Goal: Check status: Check status

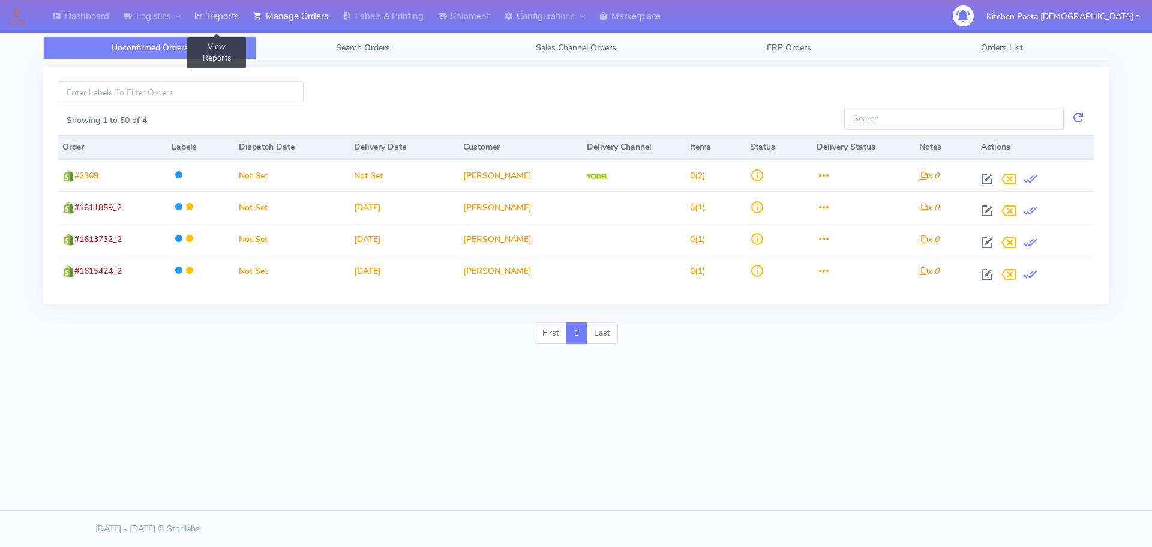
drag, startPoint x: 203, startPoint y: 17, endPoint x: 248, endPoint y: 22, distance: 44.7
click at [203, 17] on icon at bounding box center [198, 16] width 9 height 12
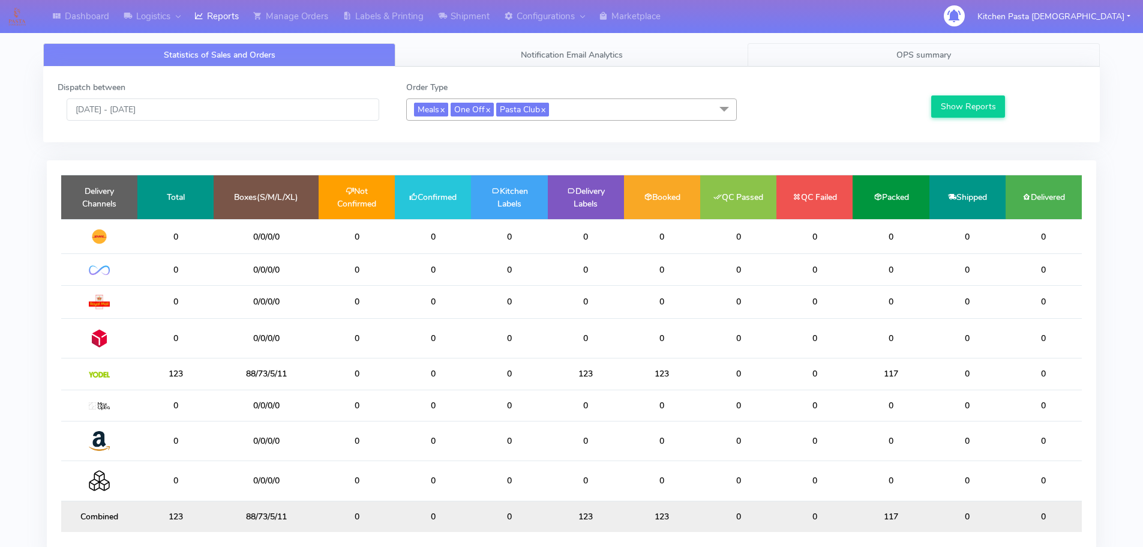
click at [913, 50] on span "OPS summary" at bounding box center [923, 54] width 55 height 11
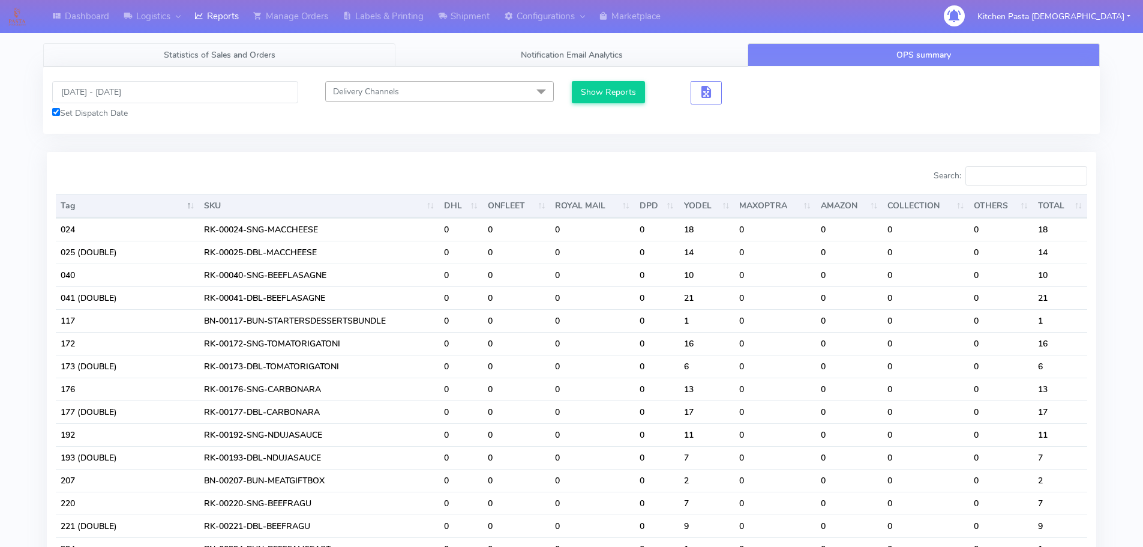
click at [201, 51] on span "Statistics of Sales and Orders" at bounding box center [220, 54] width 112 height 11
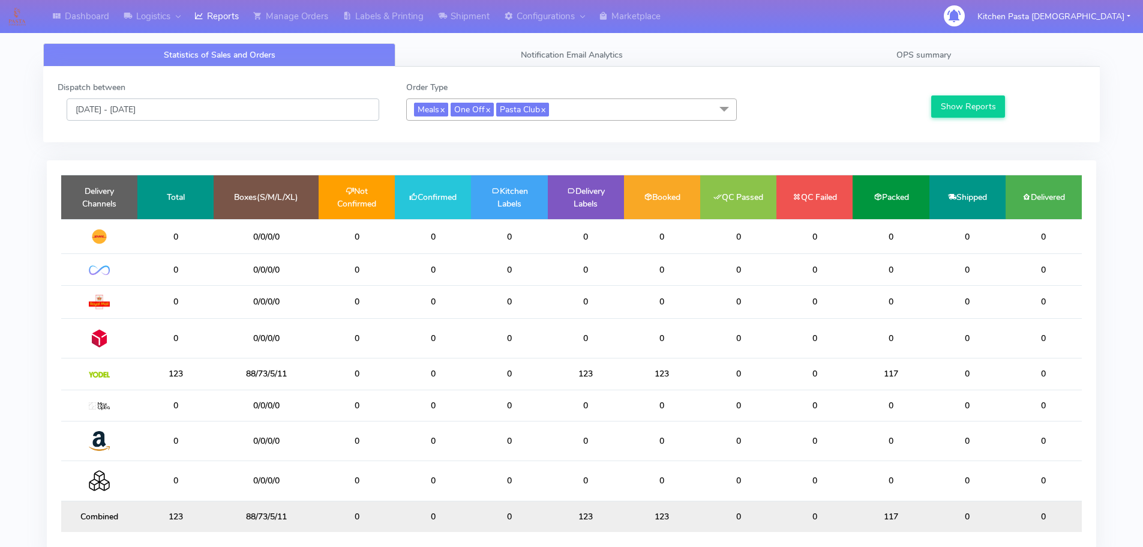
click at [146, 107] on input "[DATE] - [DATE]" at bounding box center [223, 109] width 313 height 22
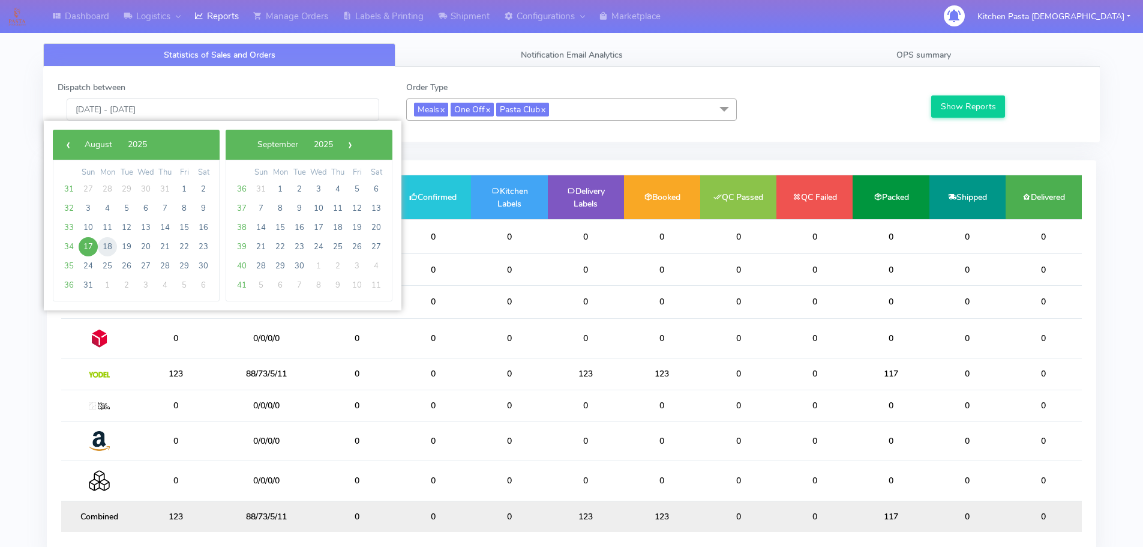
click at [104, 244] on span "18" at bounding box center [107, 246] width 19 height 19
type input "18/08/2025 - 18/08/2025"
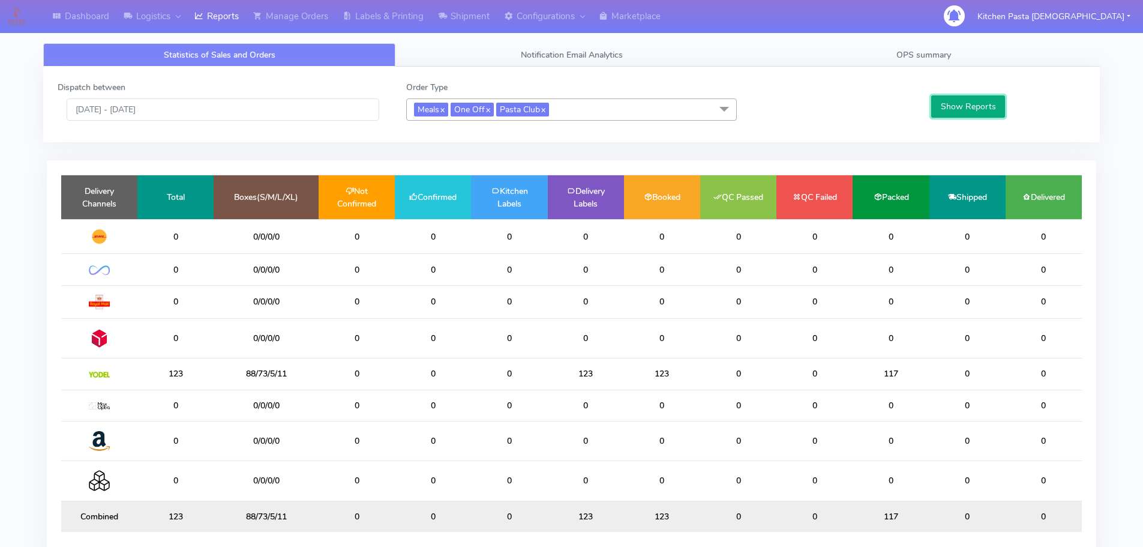
click at [972, 103] on button "Show Reports" at bounding box center [968, 106] width 74 height 22
click at [936, 52] on span "OPS summary" at bounding box center [923, 54] width 55 height 11
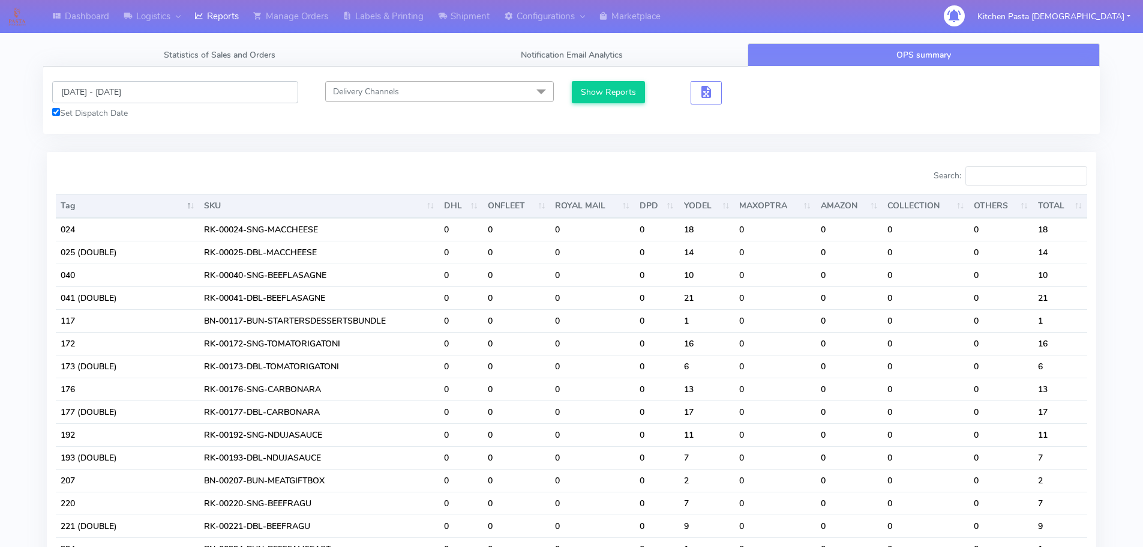
click at [118, 93] on input "[DATE] - [DATE]" at bounding box center [175, 92] width 246 height 22
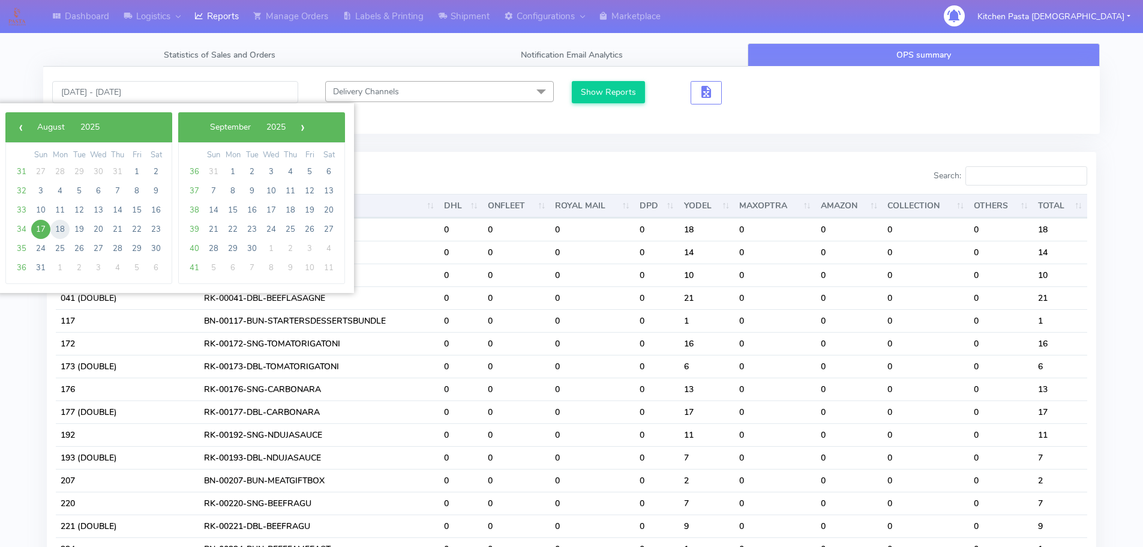
click at [54, 231] on span "18" at bounding box center [59, 229] width 19 height 19
type input "18/08/2025 - 18/08/2025"
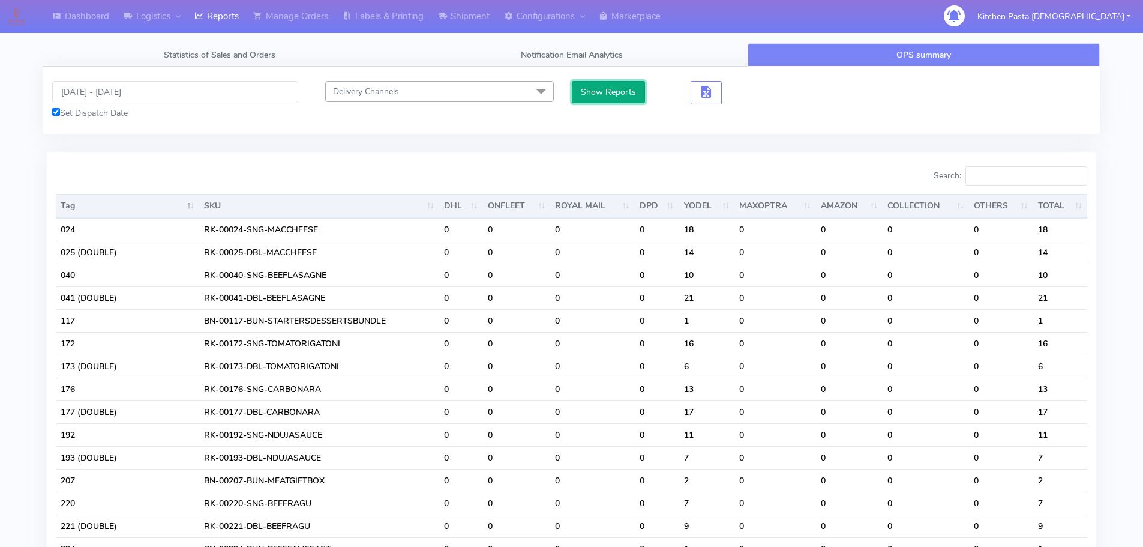
click at [634, 91] on button "Show Reports" at bounding box center [609, 92] width 74 height 22
drag, startPoint x: 579, startPoint y: 85, endPoint x: 797, endPoint y: 142, distance: 225.3
click at [581, 85] on button "Show Reports" at bounding box center [609, 92] width 74 height 22
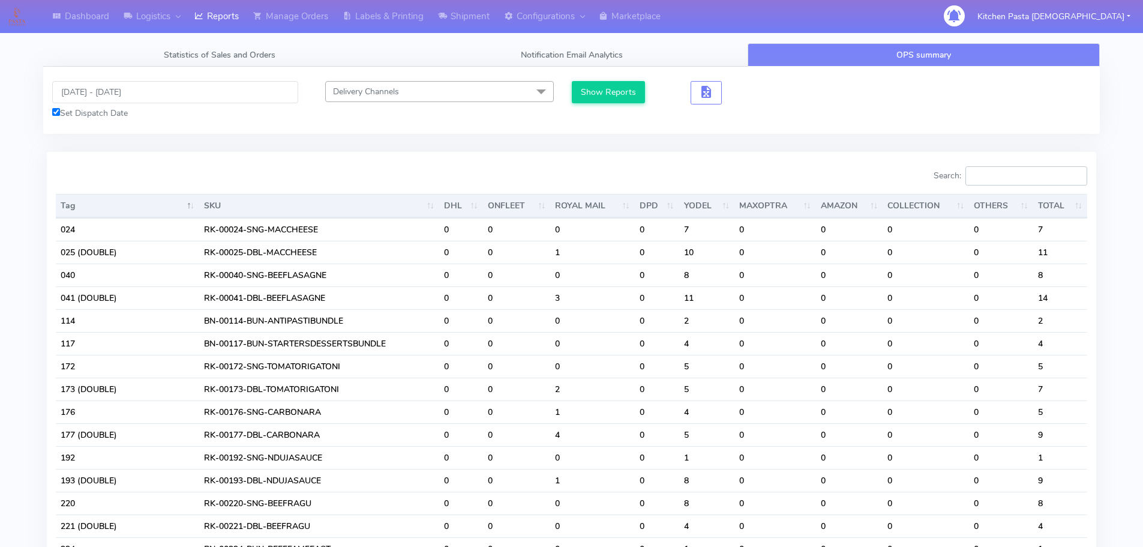
click at [990, 181] on input "Search:" at bounding box center [1026, 175] width 122 height 19
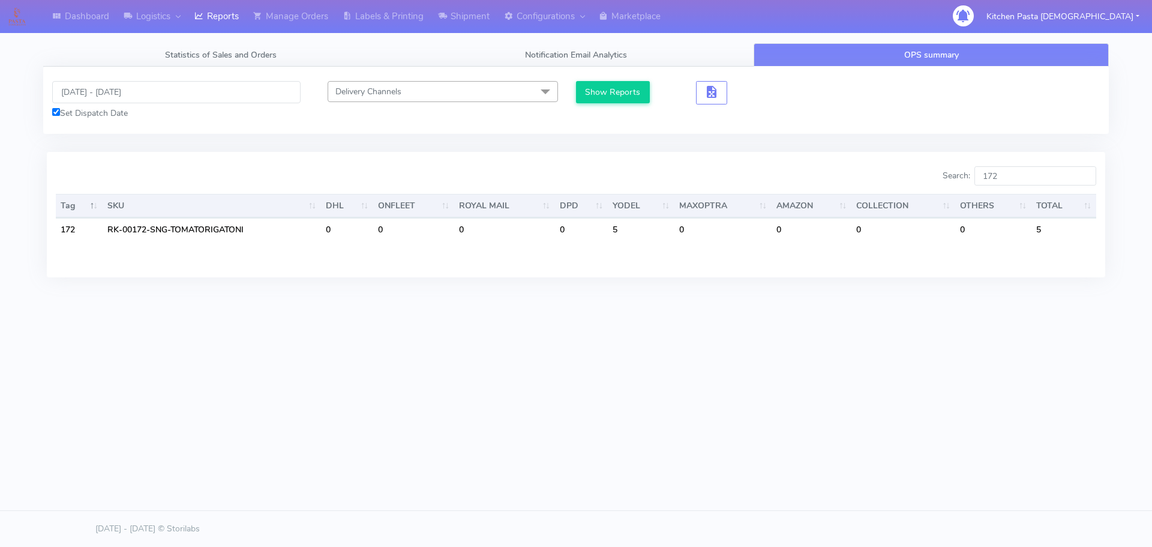
click at [917, 452] on body "Dashboard Logistics London Logistics Reports Manage Orders Labels & Printing Sh…" at bounding box center [576, 236] width 1152 height 473
click at [1022, 180] on input "172" at bounding box center [1035, 175] width 122 height 19
drag, startPoint x: 886, startPoint y: 443, endPoint x: 889, endPoint y: 428, distance: 14.6
click at [886, 442] on body "Dashboard Logistics London Logistics Reports Manage Orders Labels & Printing Sh…" at bounding box center [576, 236] width 1152 height 473
click at [1012, 178] on input "173" at bounding box center [1035, 175] width 122 height 19
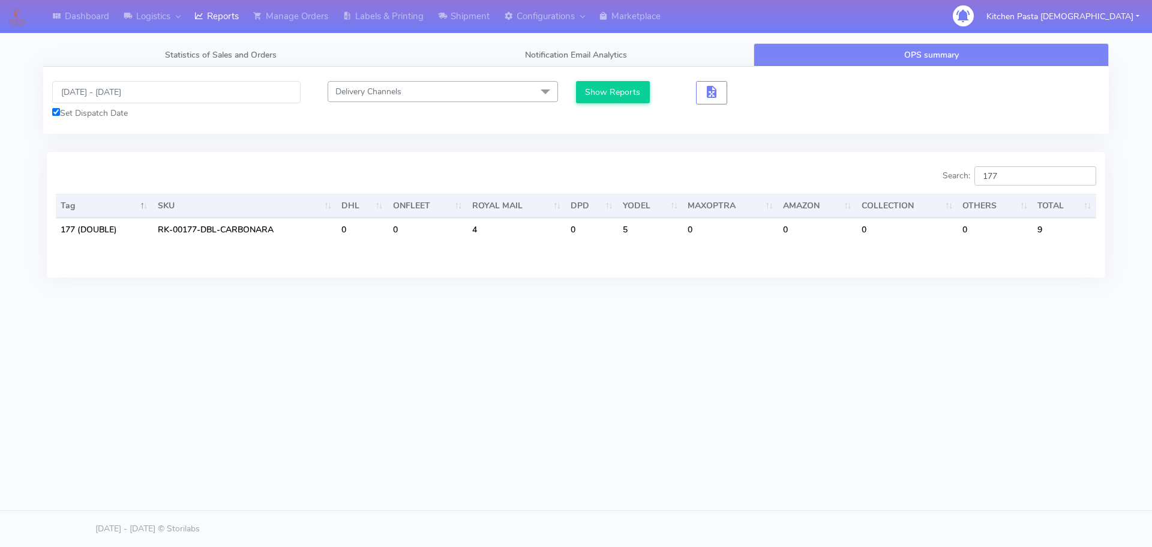
type input "177"
drag, startPoint x: 1034, startPoint y: 170, endPoint x: 938, endPoint y: 172, distance: 96.0
click at [938, 172] on div "Search: 177" at bounding box center [840, 178] width 511 height 24
type input "1"
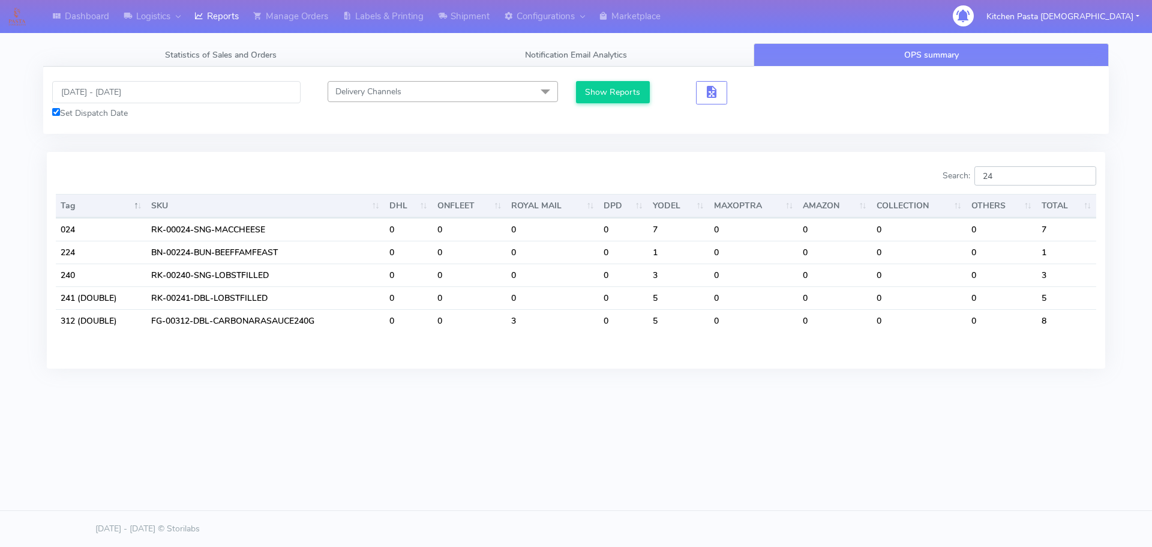
type input "2"
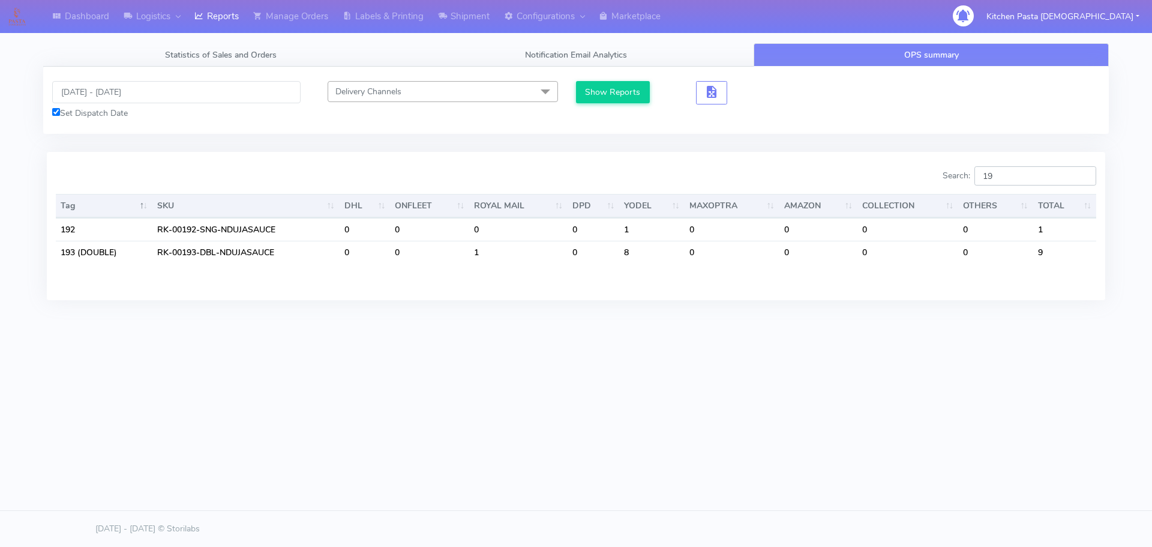
type input "1"
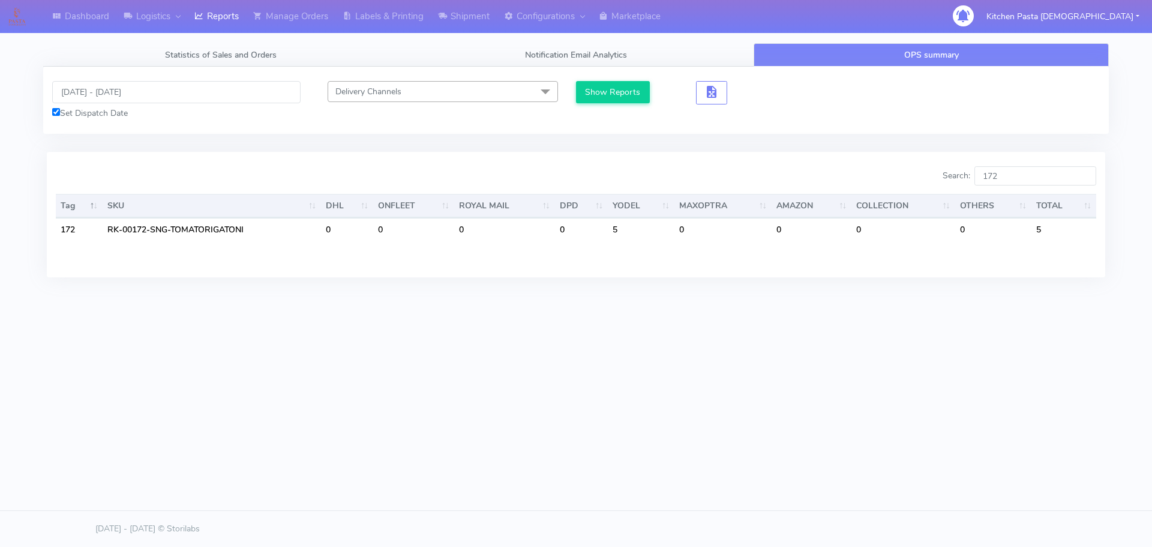
click at [1082, 542] on footer "[DATE] - [DATE] © Storilabs" at bounding box center [576, 528] width 1152 height 37
click at [355, 444] on body "Dashboard Logistics London Logistics Reports Manage Orders Labels & Printing Sh…" at bounding box center [576, 236] width 1152 height 473
click at [781, 442] on body "Dashboard Logistics London Logistics Reports Manage Orders Labels & Printing Sh…" at bounding box center [576, 236] width 1152 height 473
click at [1021, 178] on input "172" at bounding box center [1035, 175] width 122 height 19
type input "176"
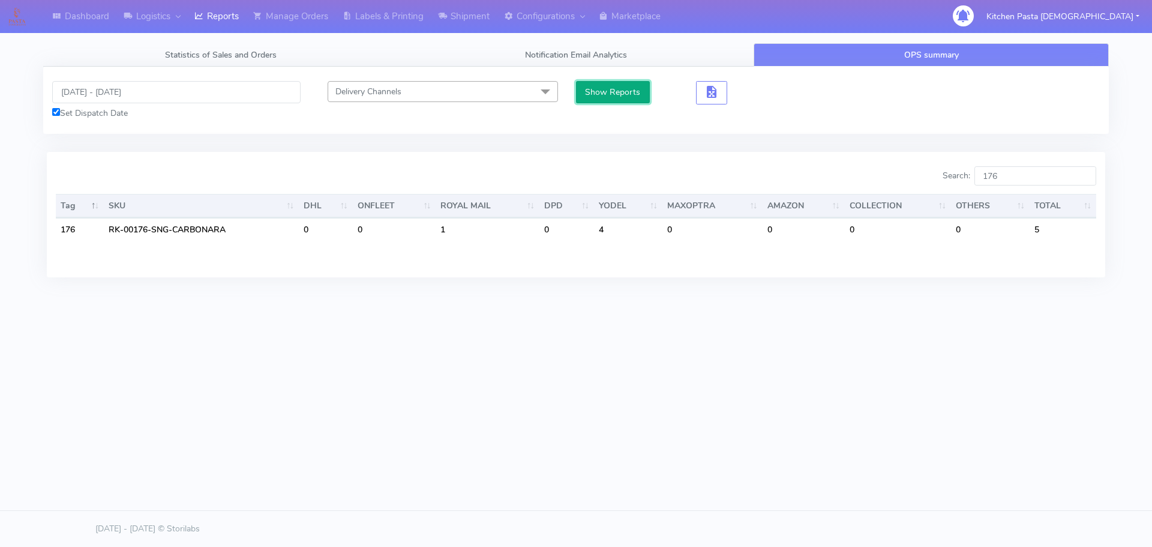
click at [619, 81] on button "Show Reports" at bounding box center [613, 92] width 74 height 22
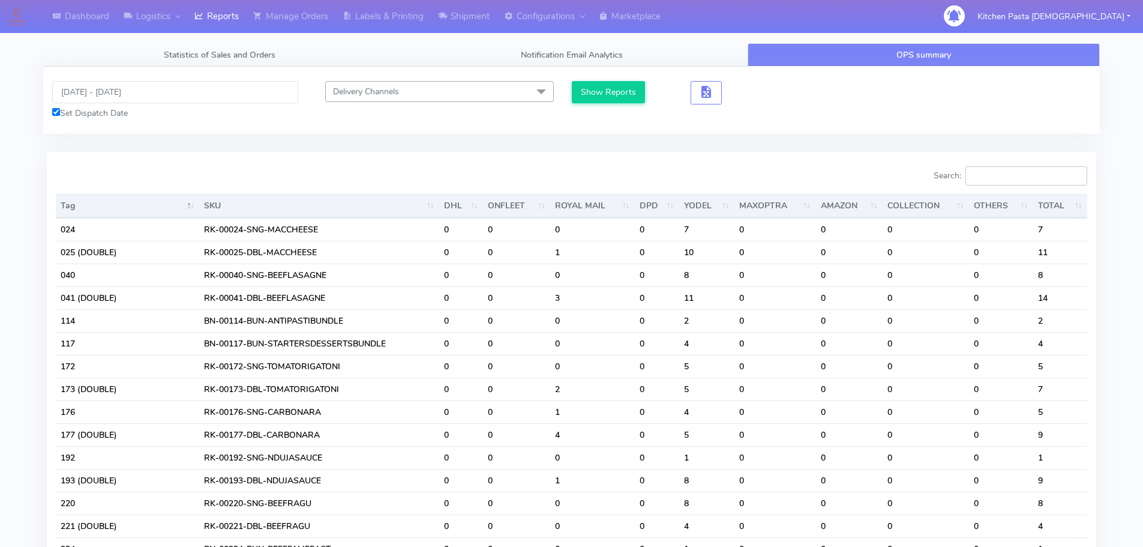
click at [1028, 178] on input "Search:" at bounding box center [1026, 175] width 122 height 19
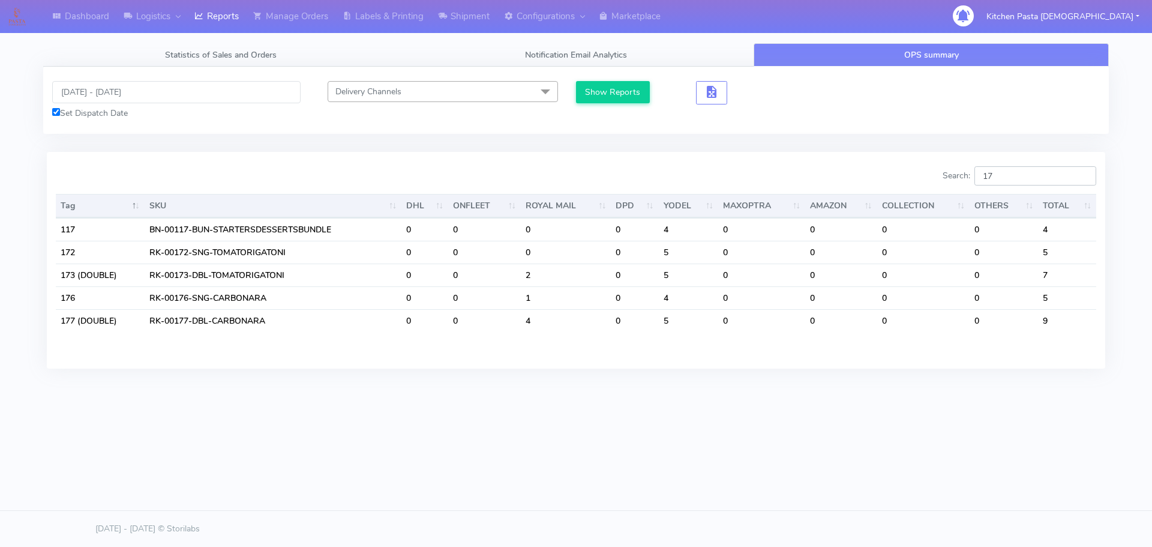
type input "177"
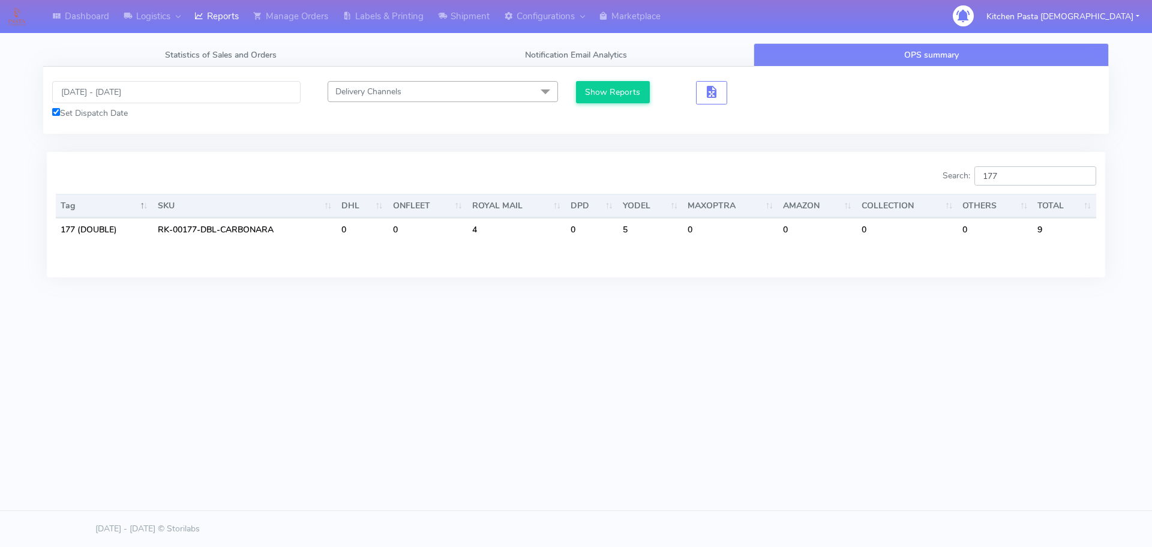
drag, startPoint x: 1012, startPoint y: 169, endPoint x: 969, endPoint y: 169, distance: 43.2
click at [969, 169] on label "Search: 177" at bounding box center [1020, 175] width 154 height 19
click at [856, 459] on body "Dashboard Logistics London Logistics Reports Manage Orders Labels & Printing Sh…" at bounding box center [576, 236] width 1152 height 473
click at [819, 419] on div "Dashboard Logistics London Logistics Reports Manage Orders Labels & Printing Sh…" at bounding box center [576, 218] width 1152 height 437
click at [1027, 173] on input "193" at bounding box center [1035, 175] width 122 height 19
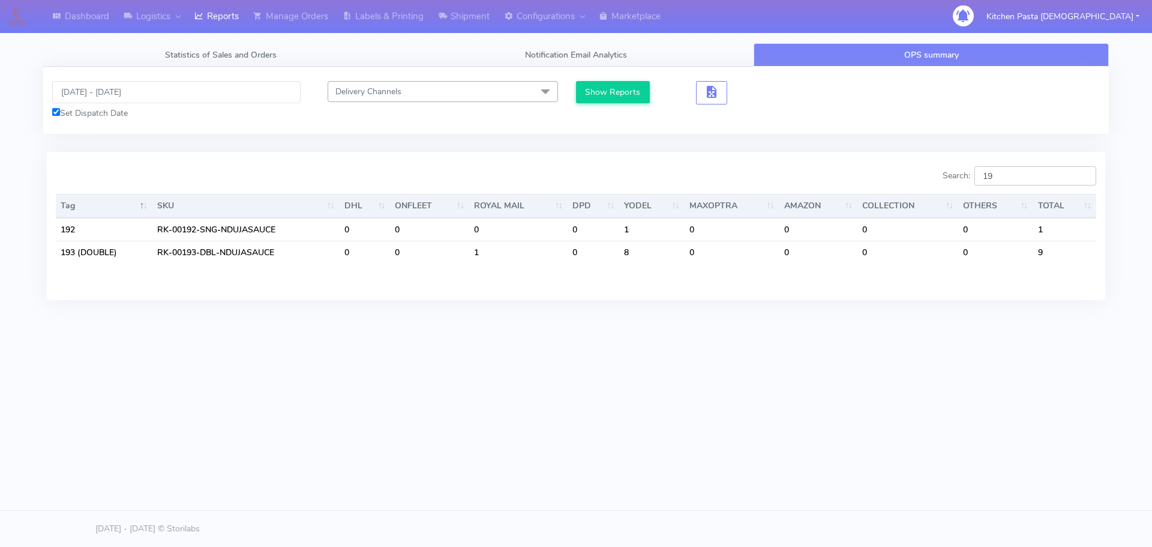
type input "1"
type input "221"
click at [771, 431] on div "Dashboard Logistics London Logistics Reports Manage Orders Labels & Printing Sh…" at bounding box center [576, 218] width 1152 height 437
drag, startPoint x: 1018, startPoint y: 176, endPoint x: 953, endPoint y: 180, distance: 64.9
click at [953, 180] on label "Search: 221" at bounding box center [1020, 175] width 154 height 19
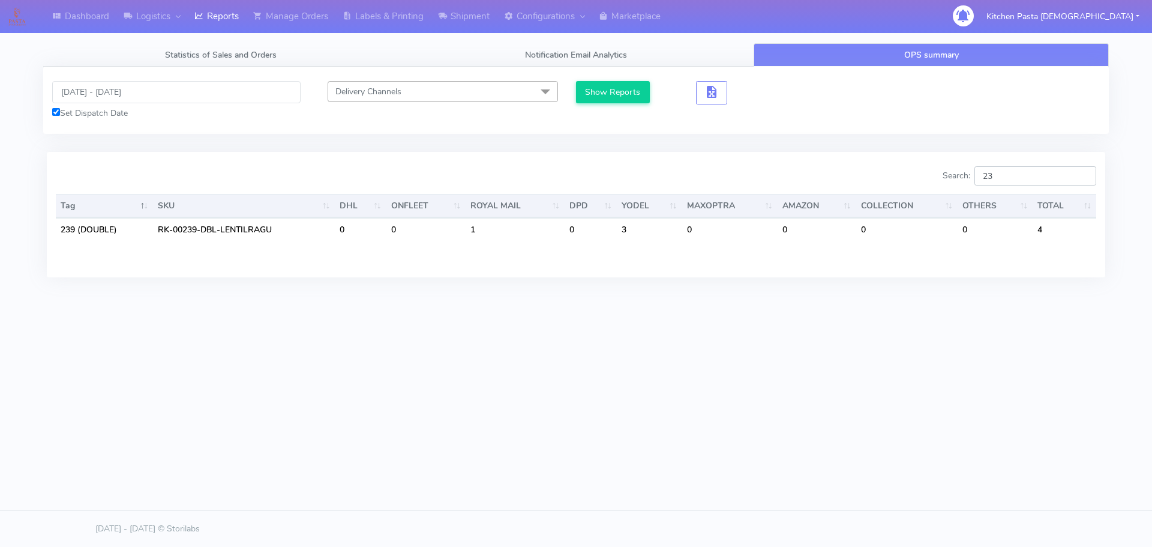
type input "2"
type input "241"
drag, startPoint x: 1021, startPoint y: 183, endPoint x: 927, endPoint y: 176, distance: 93.8
click at [927, 176] on div "Search: 241" at bounding box center [840, 178] width 511 height 24
click at [800, 433] on div "Dashboard Logistics London Logistics Reports Manage Orders Labels & Printing Sh…" at bounding box center [576, 218] width 1152 height 437
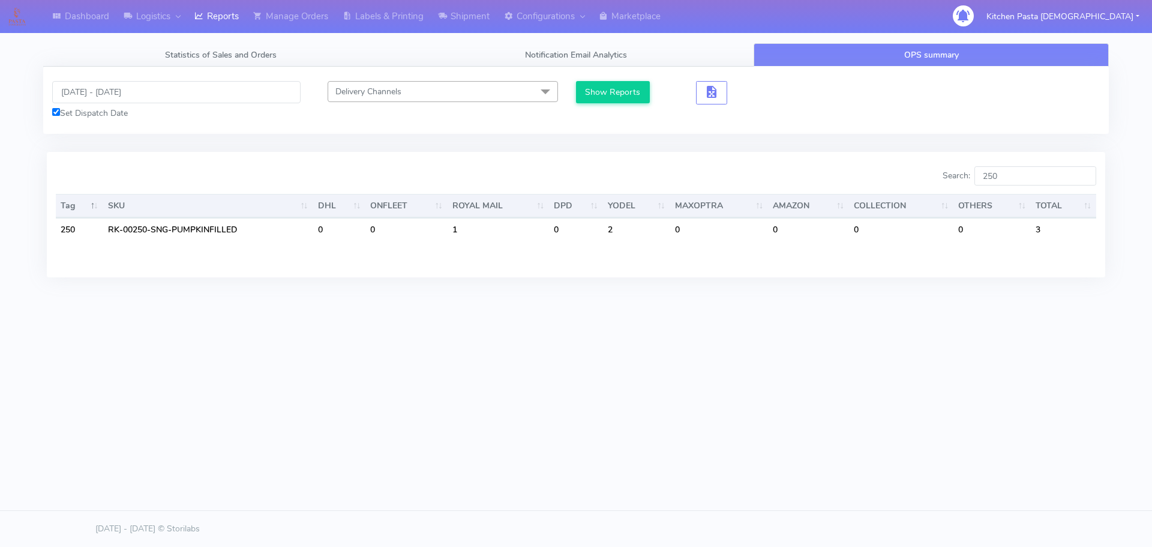
click at [874, 440] on body "Dashboard Logistics London Logistics Reports Manage Orders Labels & Printing Sh…" at bounding box center [576, 236] width 1152 height 473
click at [1037, 187] on div "Search: 250" at bounding box center [840, 178] width 511 height 24
drag, startPoint x: 1006, startPoint y: 167, endPoint x: 1010, endPoint y: 182, distance: 15.7
click at [1005, 167] on input "250" at bounding box center [1035, 175] width 122 height 19
click at [859, 438] on body "Dashboard Logistics London Logistics Reports Manage Orders Labels & Printing Sh…" at bounding box center [576, 236] width 1152 height 473
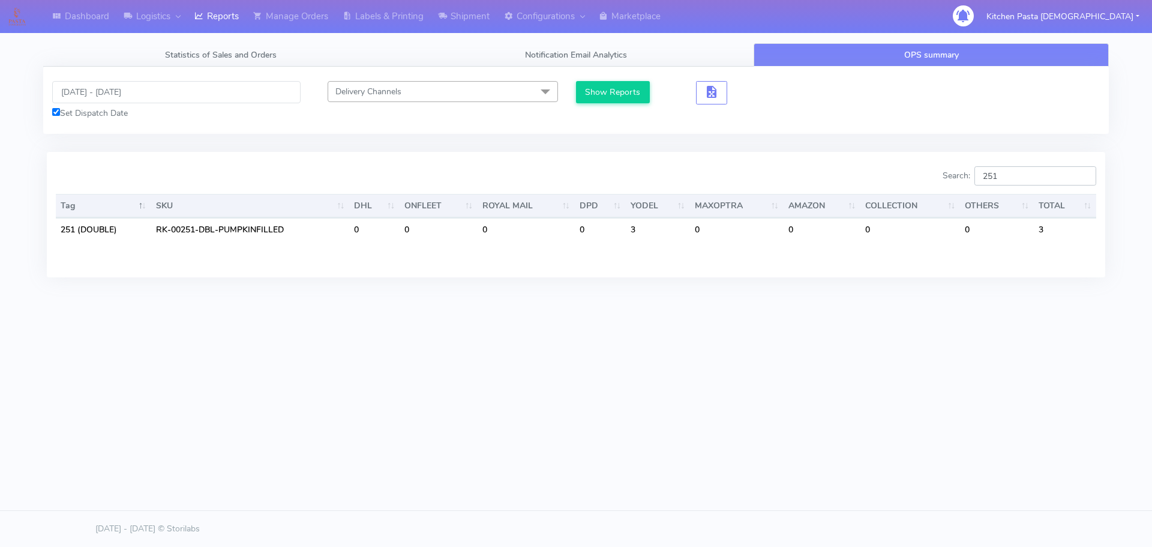
click at [1022, 168] on input "251" at bounding box center [1035, 175] width 122 height 19
type input "250"
drag, startPoint x: 1019, startPoint y: 176, endPoint x: 942, endPoint y: 181, distance: 77.0
click at [942, 181] on div "Search: 250" at bounding box center [840, 178] width 511 height 24
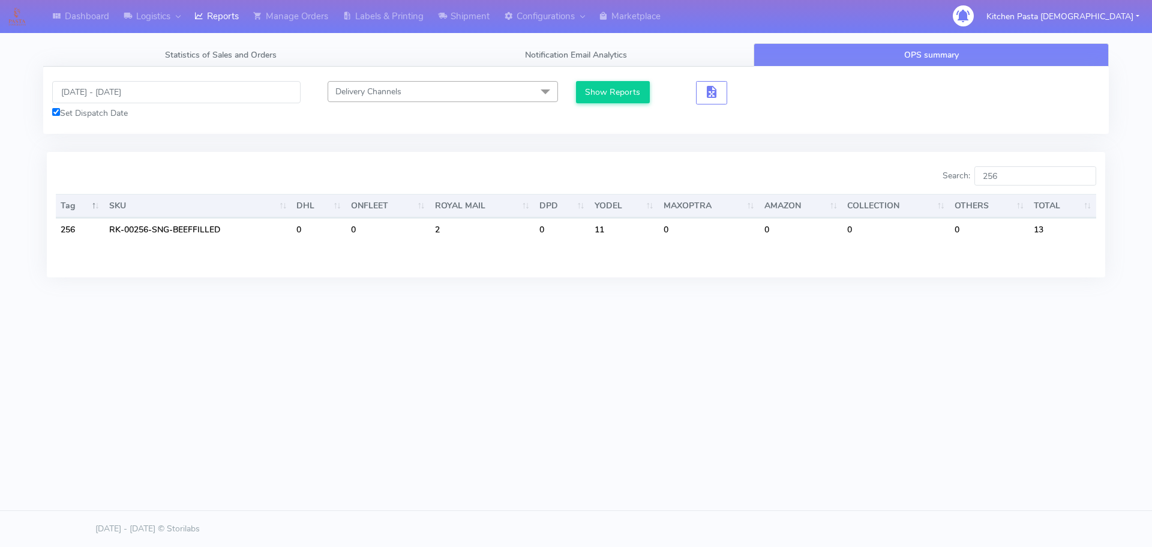
click at [688, 109] on div "Show Reports" at bounding box center [709, 100] width 266 height 38
click at [1034, 182] on input "256" at bounding box center [1035, 175] width 122 height 19
click at [1006, 331] on div "Dashboard Logistics London Logistics Reports Manage Orders Labels & Printing Sh…" at bounding box center [576, 218] width 1152 height 437
click at [679, 326] on div "Dashboard Logistics London Logistics Reports Manage Orders Labels & Printing Sh…" at bounding box center [576, 218] width 1152 height 437
click at [1020, 177] on input "256" at bounding box center [1035, 175] width 122 height 19
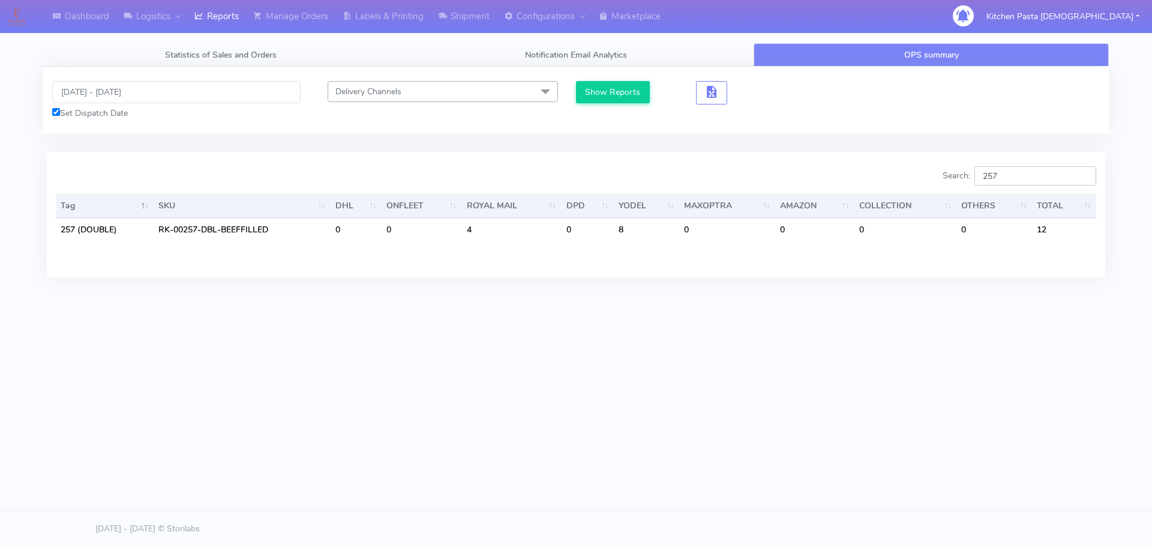
type input "257"
click at [827, 373] on div "Dashboard Logistics London Logistics Reports Manage Orders Labels & Printing Sh…" at bounding box center [576, 218] width 1152 height 437
drag, startPoint x: 1028, startPoint y: 181, endPoint x: 909, endPoint y: 172, distance: 119.1
click at [909, 172] on div "Search: 257" at bounding box center [840, 178] width 511 height 24
click at [914, 361] on div "Dashboard Logistics London Logistics Reports Manage Orders Labels & Printing Sh…" at bounding box center [576, 218] width 1152 height 437
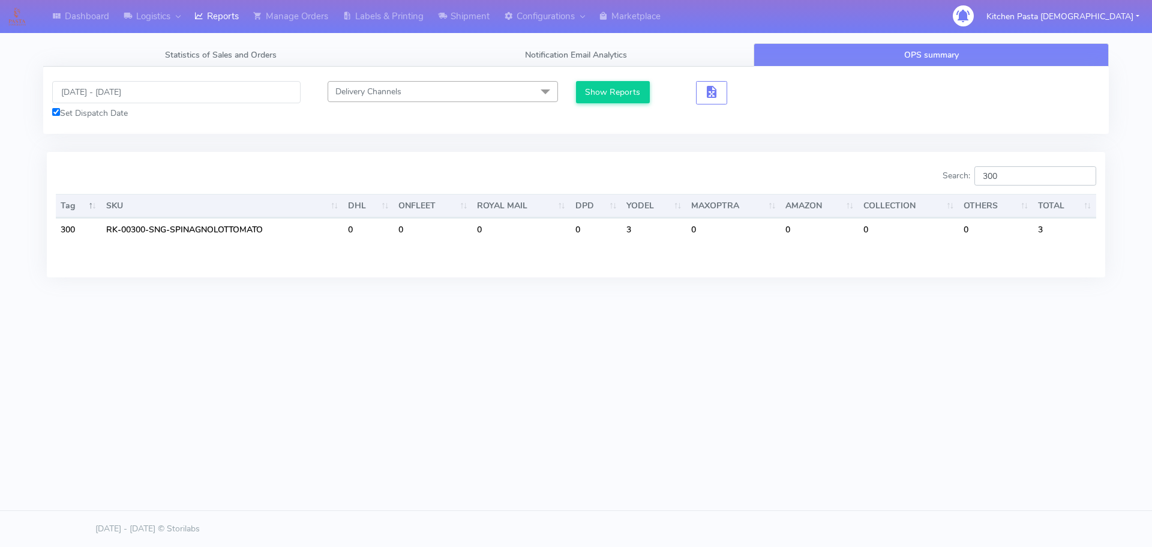
click at [1024, 176] on input "300" at bounding box center [1035, 175] width 122 height 19
type input "301"
click at [1031, 181] on input "301" at bounding box center [1035, 175] width 122 height 19
drag, startPoint x: 1008, startPoint y: 181, endPoint x: 936, endPoint y: 180, distance: 72.0
click at [936, 180] on div "Search: 301" at bounding box center [840, 178] width 511 height 24
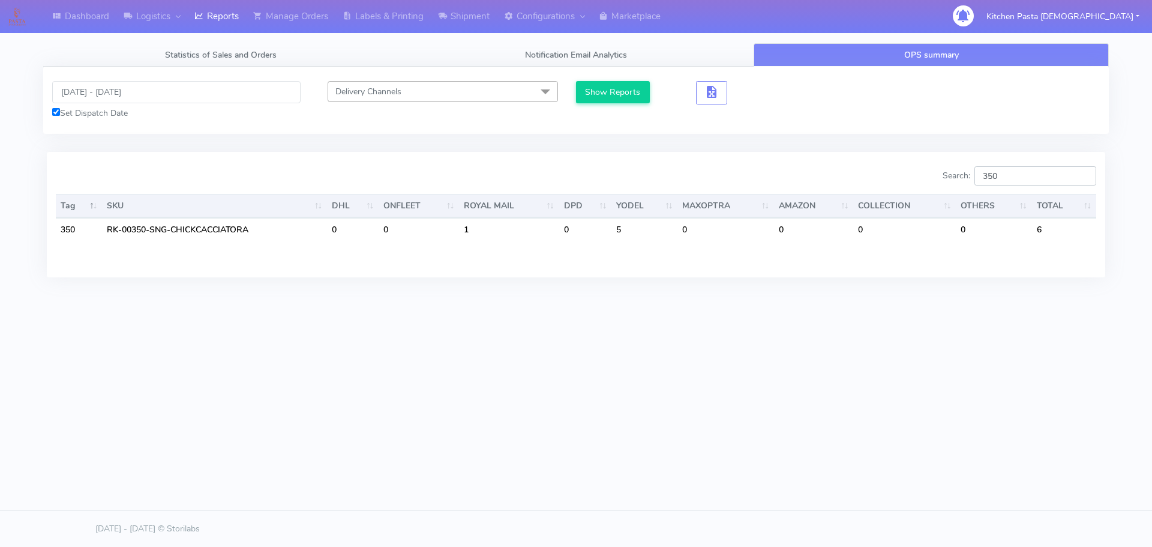
drag, startPoint x: 1022, startPoint y: 169, endPoint x: 983, endPoint y: 160, distance: 40.6
click at [1022, 169] on input "350" at bounding box center [1035, 175] width 122 height 19
type input "3"
type input "176"
click at [768, 405] on div "Dashboard Logistics London Logistics Reports Manage Orders Labels & Printing Sh…" at bounding box center [576, 218] width 1152 height 437
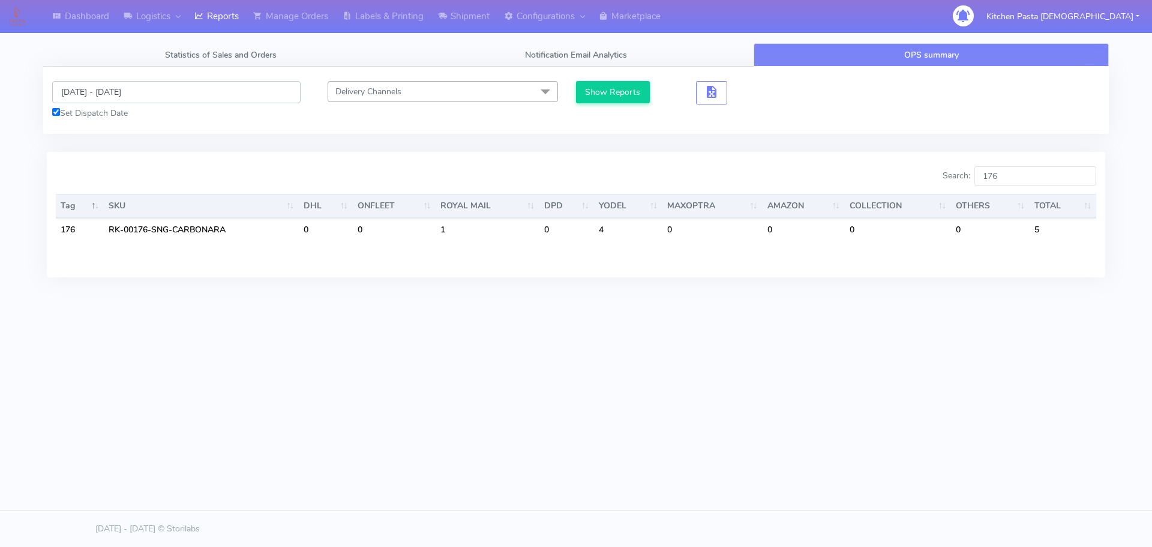
click at [139, 91] on input "18/08/2025 - 18/08/2025" at bounding box center [176, 92] width 248 height 22
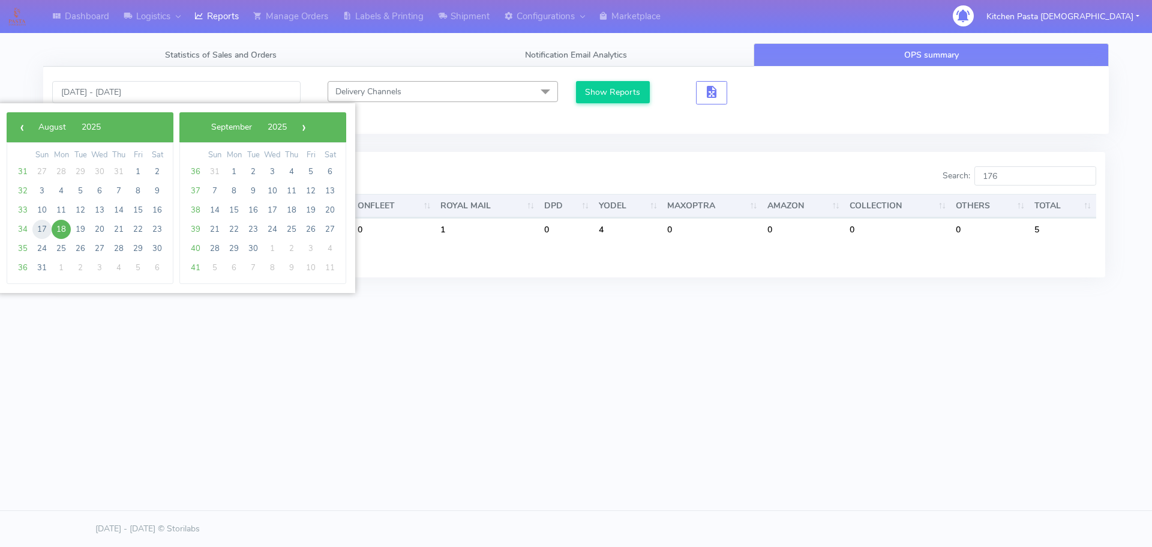
click at [45, 232] on span "17" at bounding box center [41, 229] width 19 height 19
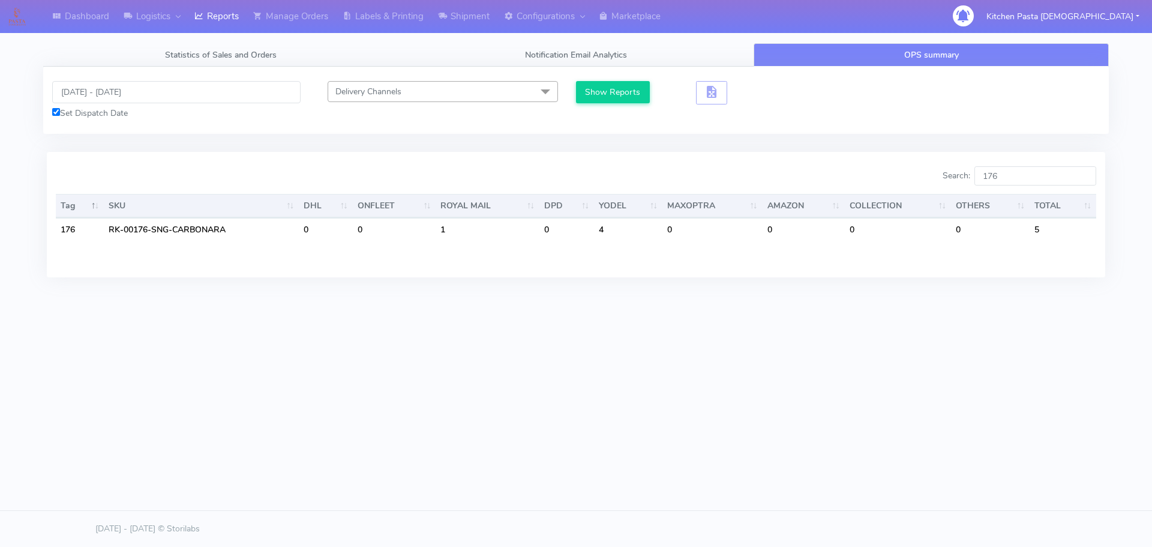
type input "[DATE] - [DATE]"
click at [609, 99] on button "Show Reports" at bounding box center [613, 92] width 74 height 22
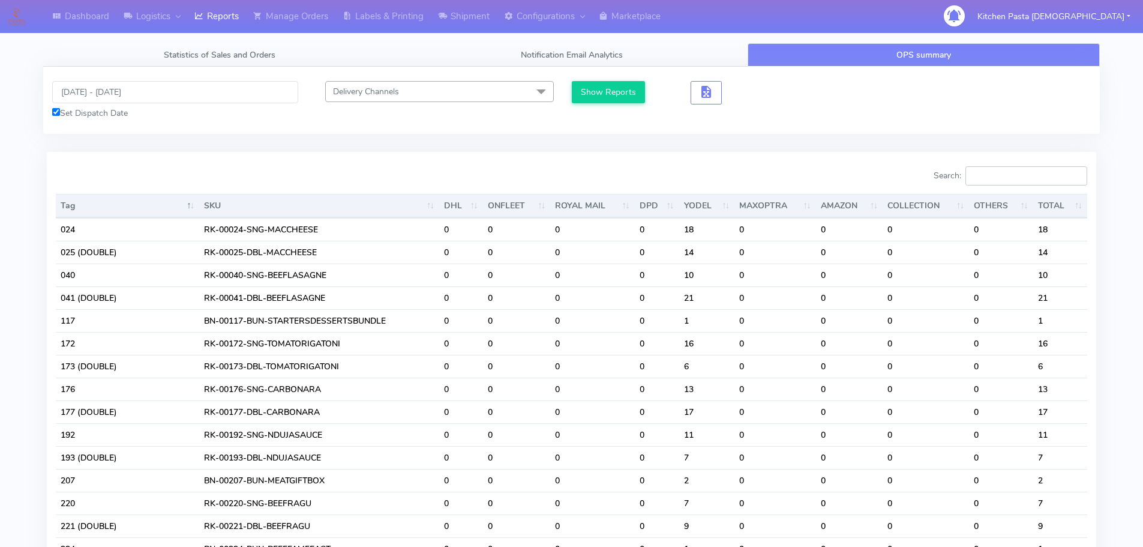
click at [1043, 184] on input "Search:" at bounding box center [1026, 175] width 122 height 19
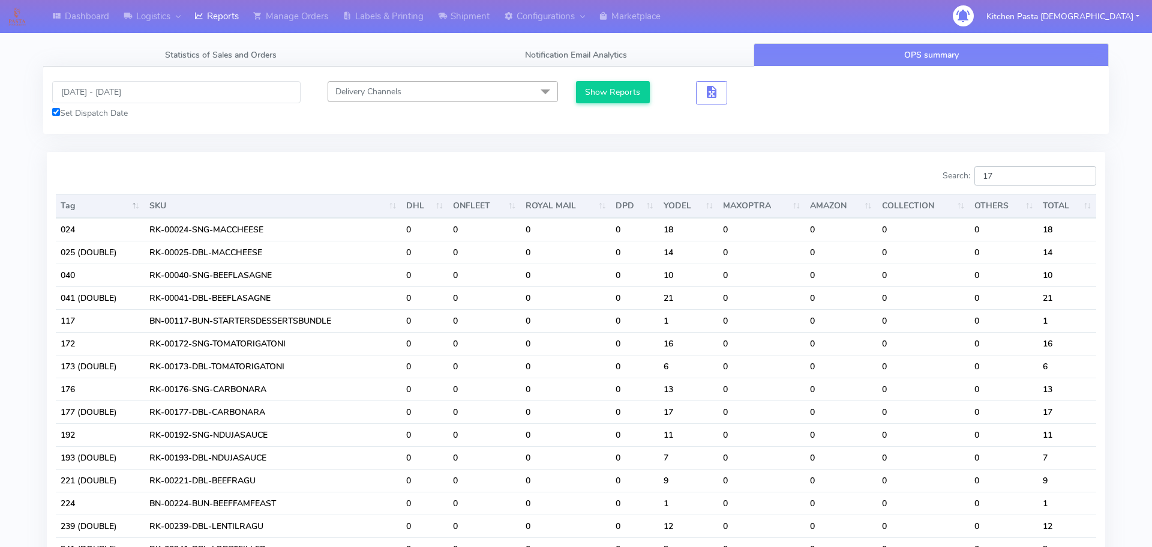
type input "176"
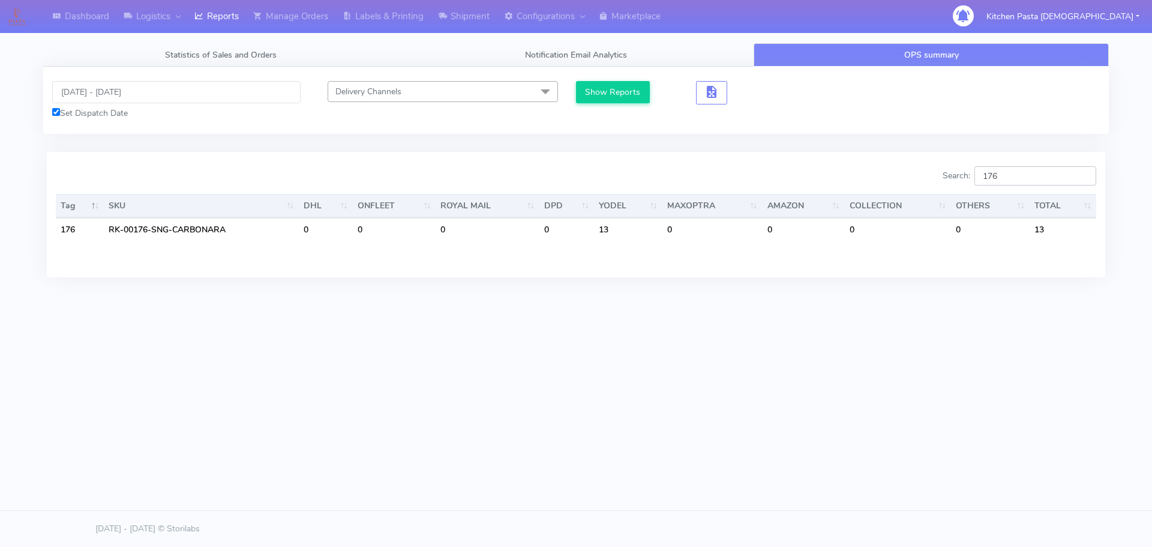
drag, startPoint x: 1039, startPoint y: 171, endPoint x: 974, endPoint y: 184, distance: 66.1
click at [974, 184] on label "Search: 176" at bounding box center [1020, 175] width 154 height 19
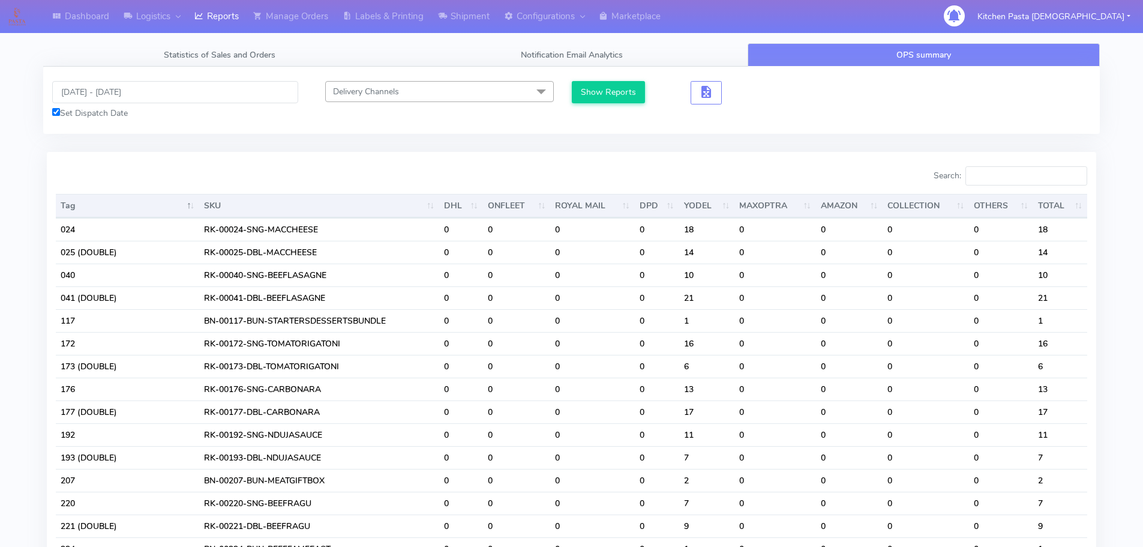
click at [816, 110] on div "Show Reports" at bounding box center [704, 100] width 264 height 38
click at [986, 172] on input "Search:" at bounding box center [1026, 175] width 122 height 19
click at [1033, 172] on input "Search:" at bounding box center [1026, 175] width 122 height 19
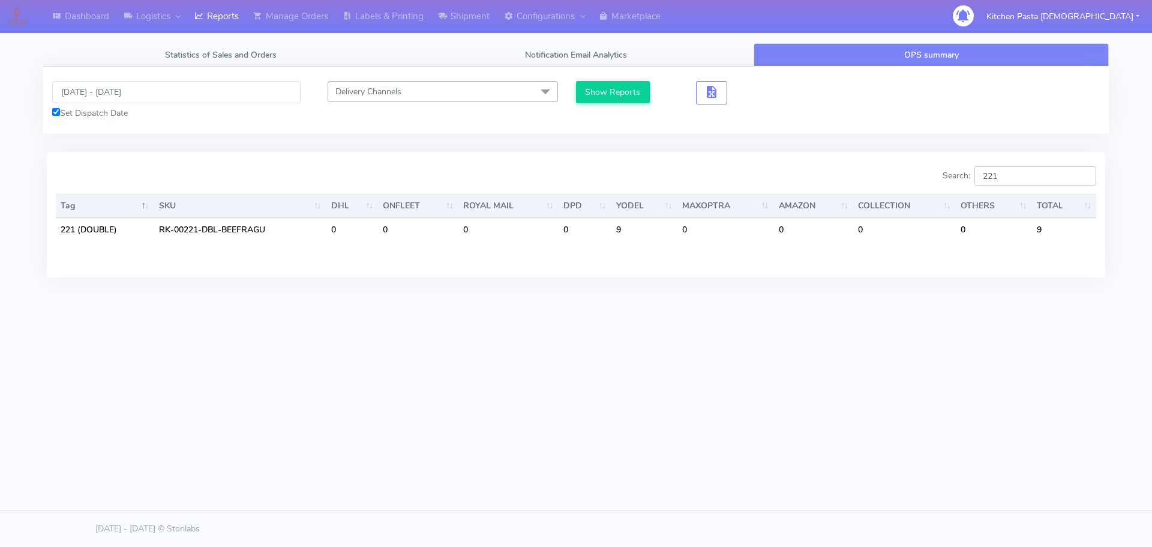
type input "221"
click at [146, 92] on input "[DATE] - [DATE]" at bounding box center [176, 92] width 248 height 22
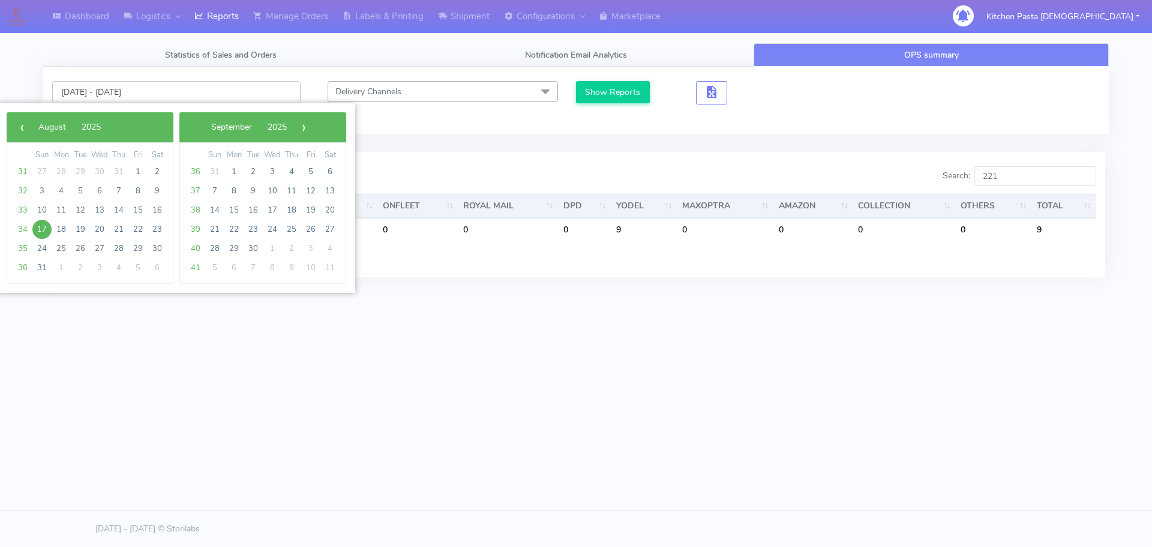
drag, startPoint x: 138, startPoint y: 82, endPoint x: 126, endPoint y: 89, distance: 14.0
click at [138, 82] on input "[DATE] - [DATE]" at bounding box center [176, 92] width 248 height 22
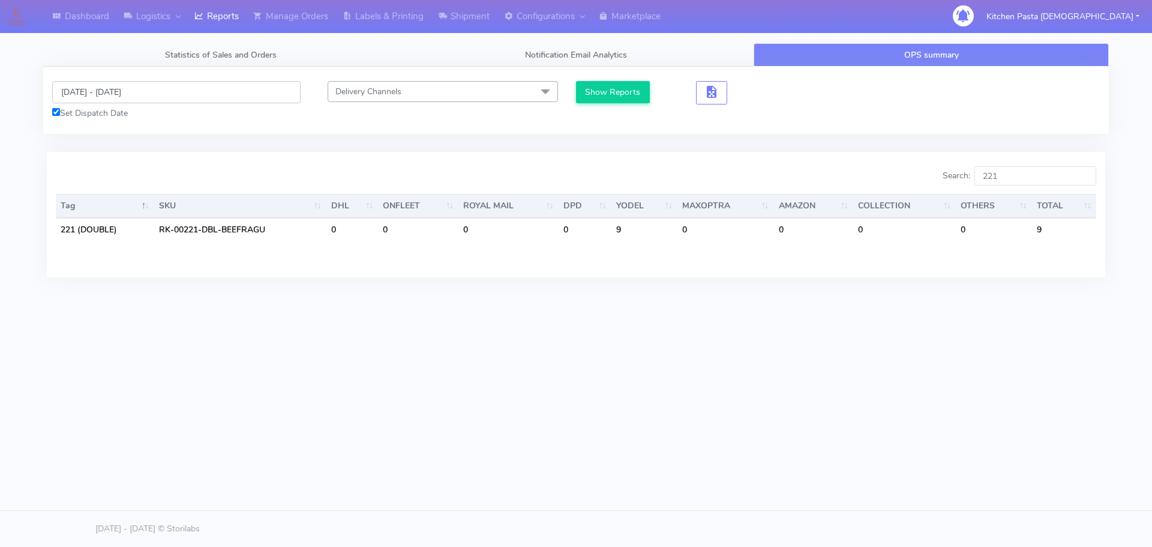
click at [122, 92] on input "[DATE] - [DATE]" at bounding box center [176, 92] width 248 height 22
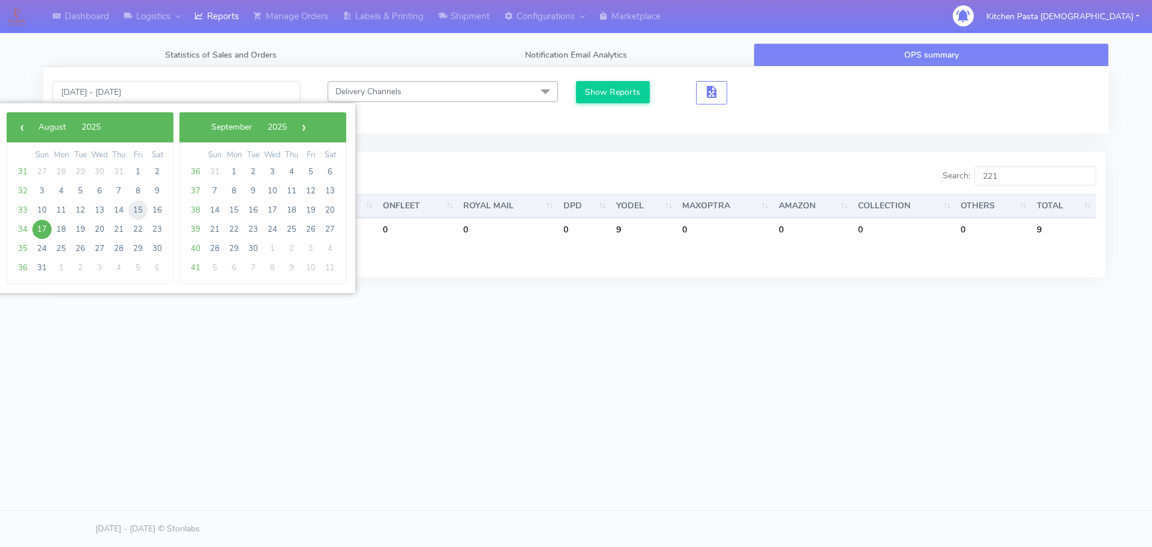
click at [143, 213] on span "15" at bounding box center [137, 209] width 19 height 19
type input "15/08/2025 - 15/08/2025"
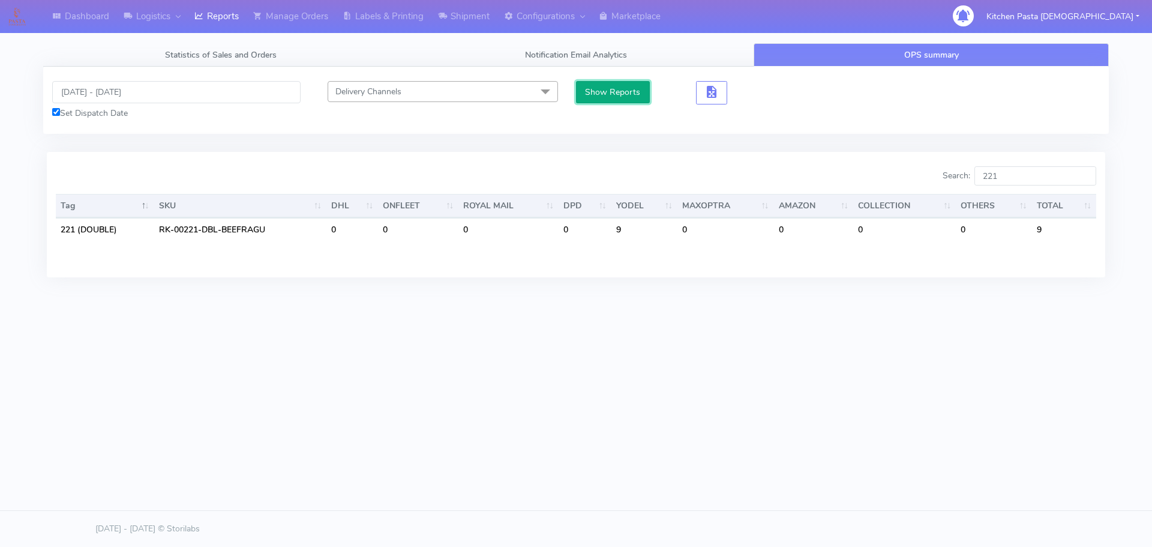
click at [605, 93] on button "Show Reports" at bounding box center [613, 92] width 74 height 22
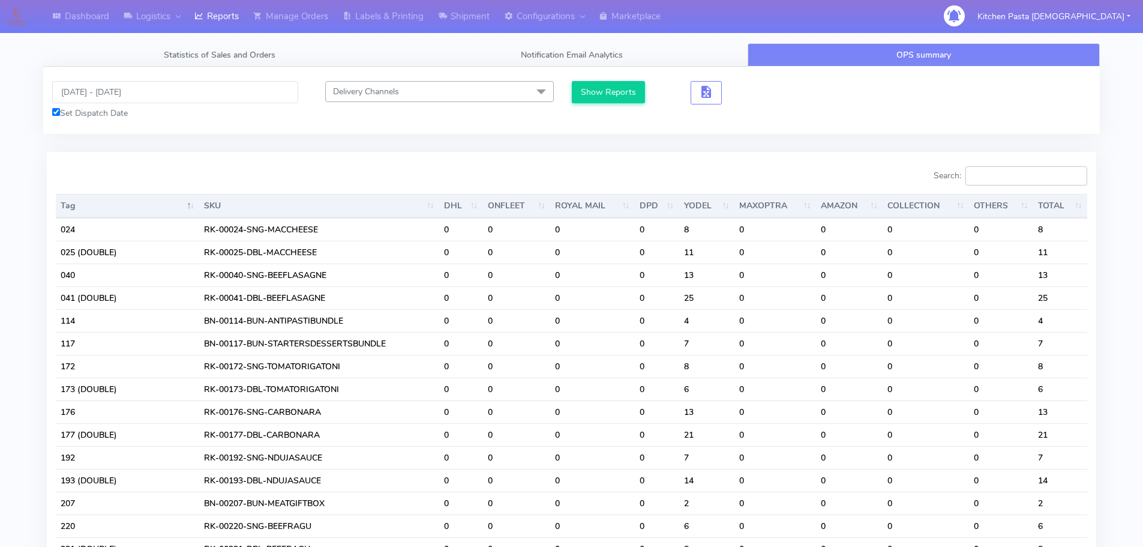
click at [1034, 181] on input "Search:" at bounding box center [1026, 175] width 122 height 19
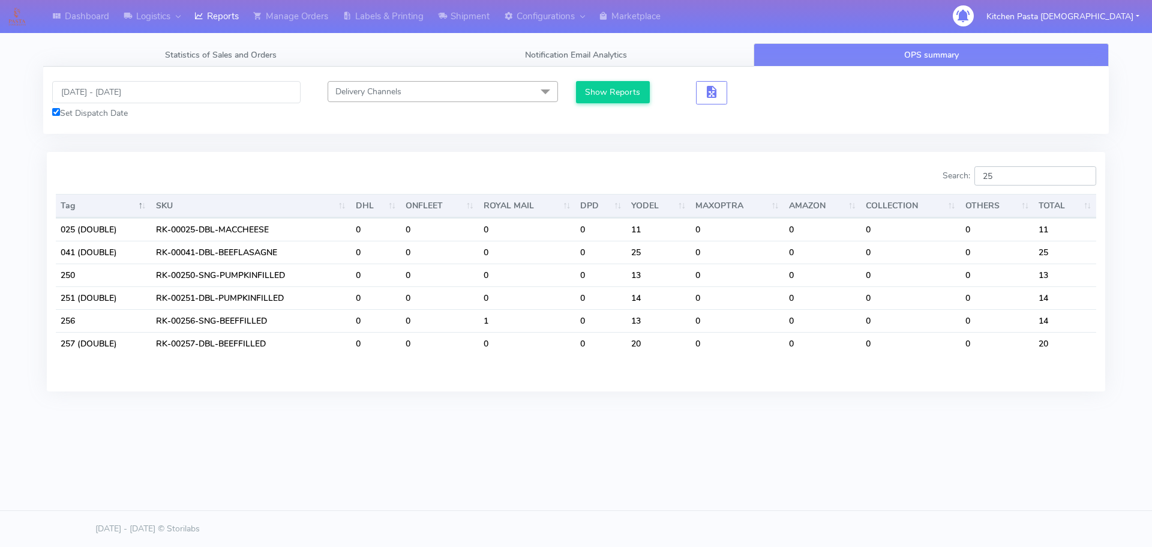
type input "251"
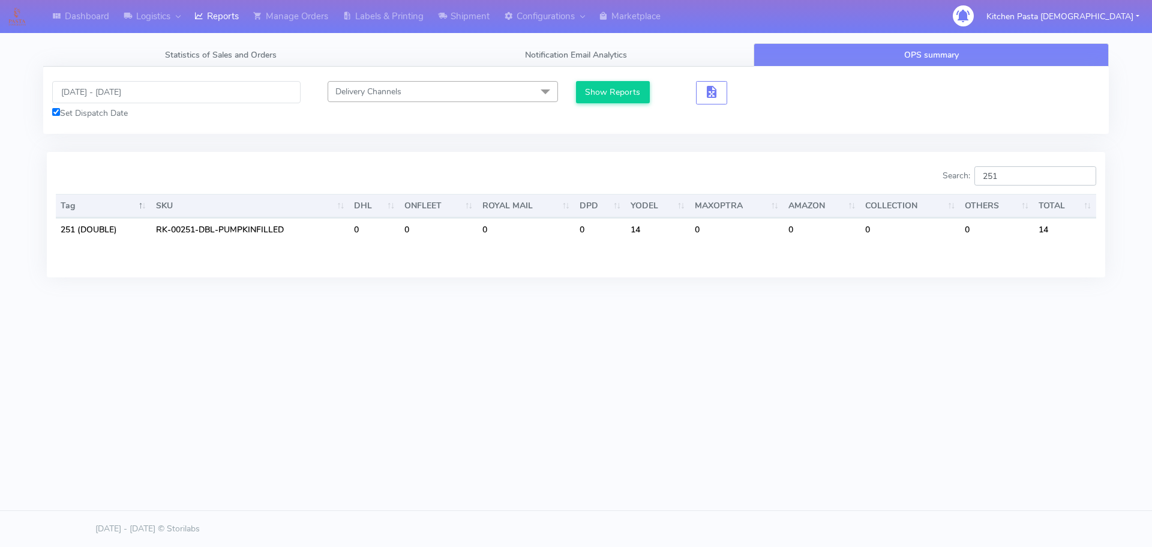
click at [1083, 173] on input "251" at bounding box center [1035, 175] width 122 height 19
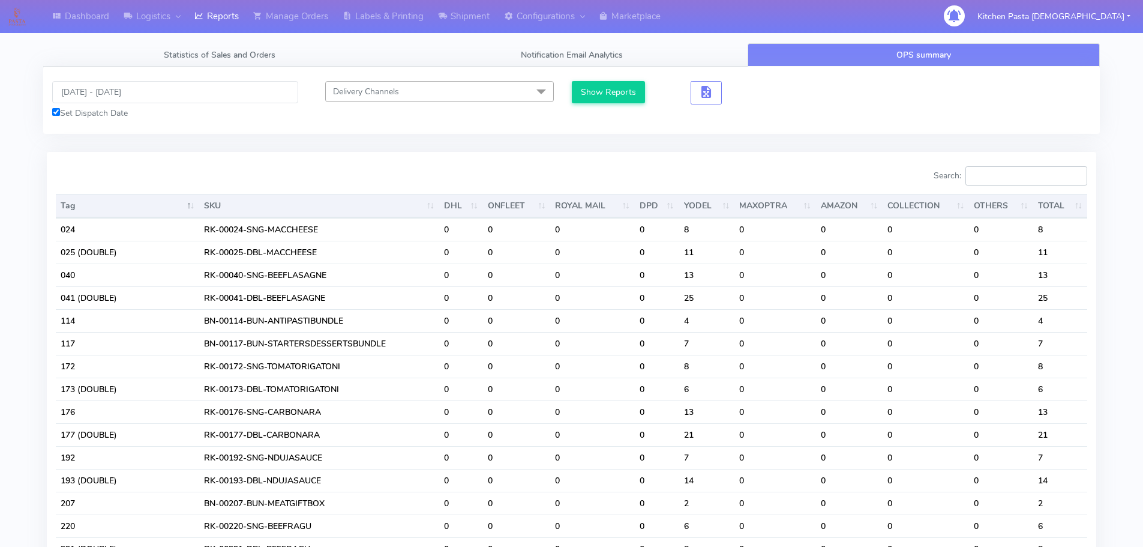
click at [1007, 176] on input "Search:" at bounding box center [1026, 175] width 122 height 19
click at [115, 94] on input "15/08/2025 - 15/08/2025" at bounding box center [175, 92] width 246 height 22
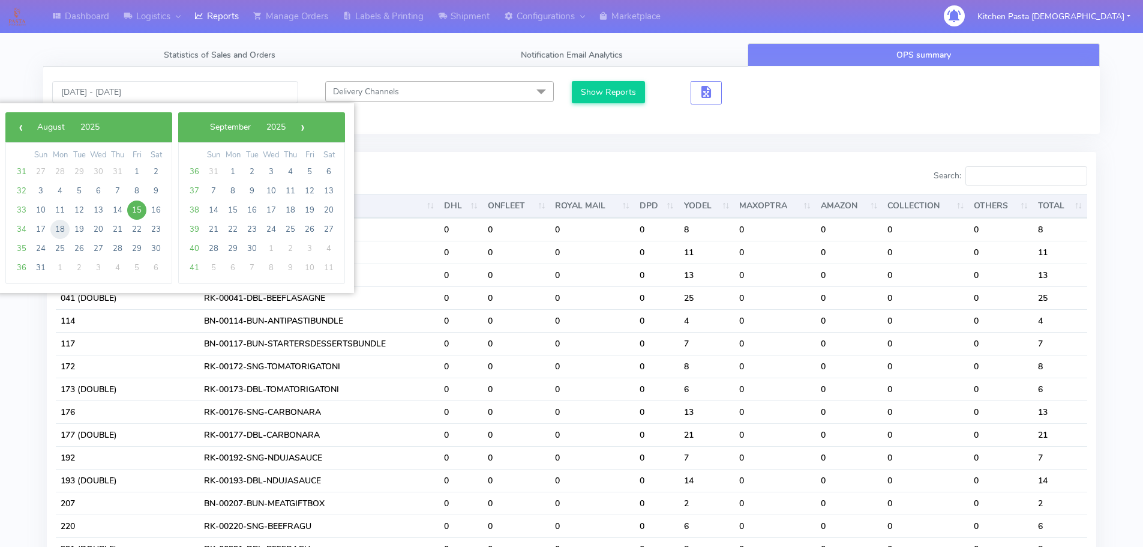
click at [58, 229] on span "18" at bounding box center [59, 229] width 19 height 19
type input "18/08/2025 - 18/08/2025"
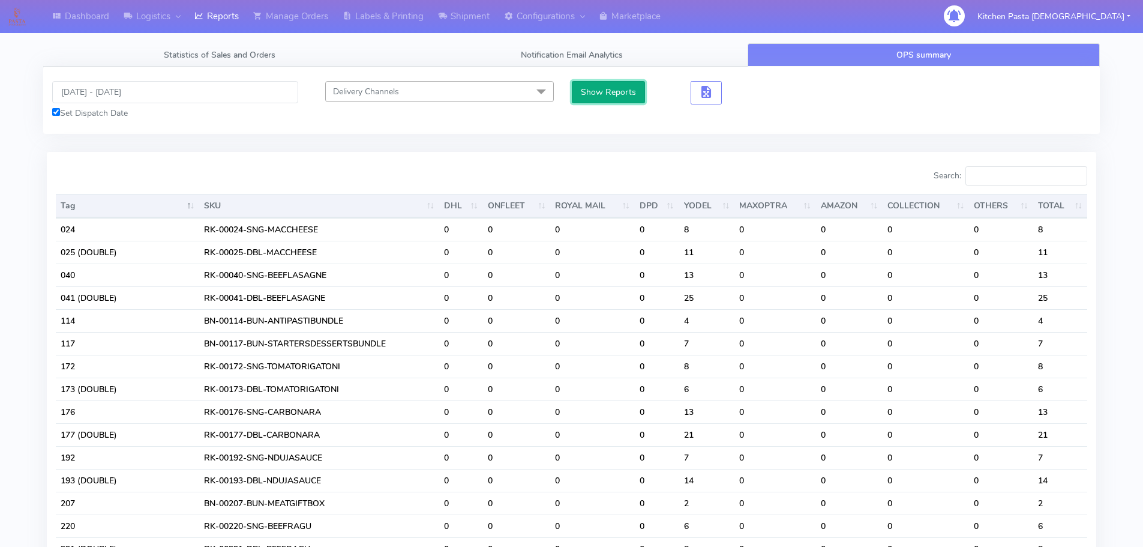
click at [626, 100] on button "Show Reports" at bounding box center [609, 92] width 74 height 22
click at [1041, 179] on input "Search:" at bounding box center [1026, 175] width 122 height 19
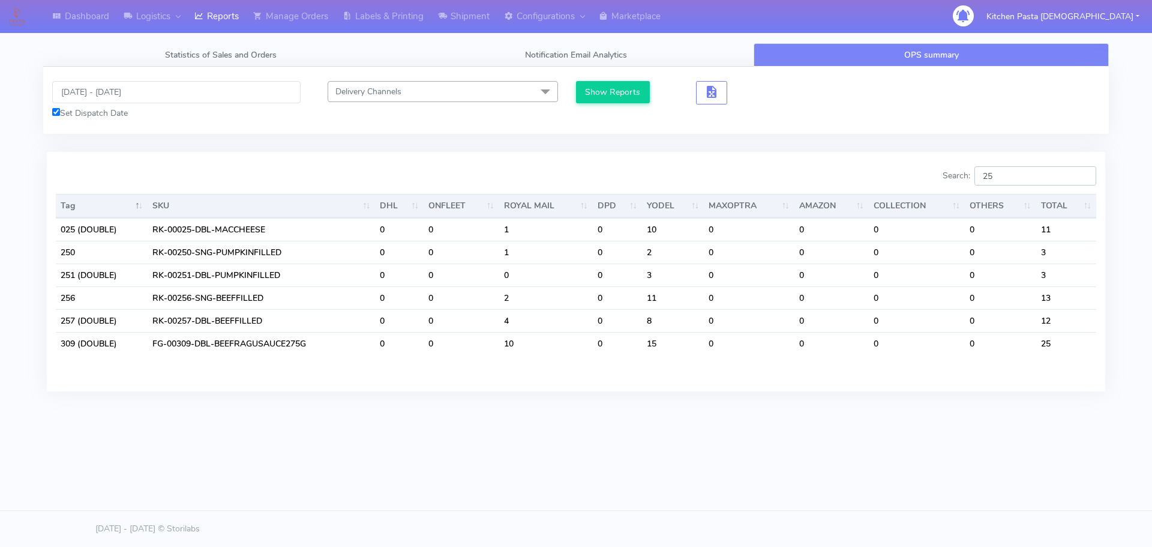
type input "2"
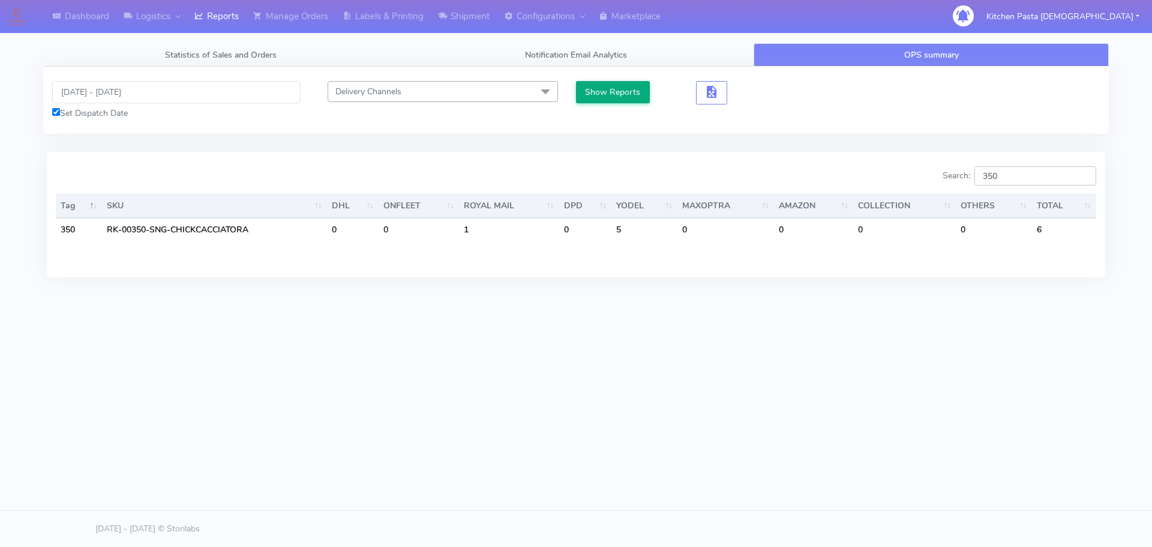
type input "350"
click at [618, 83] on button "Show Reports" at bounding box center [613, 92] width 74 height 22
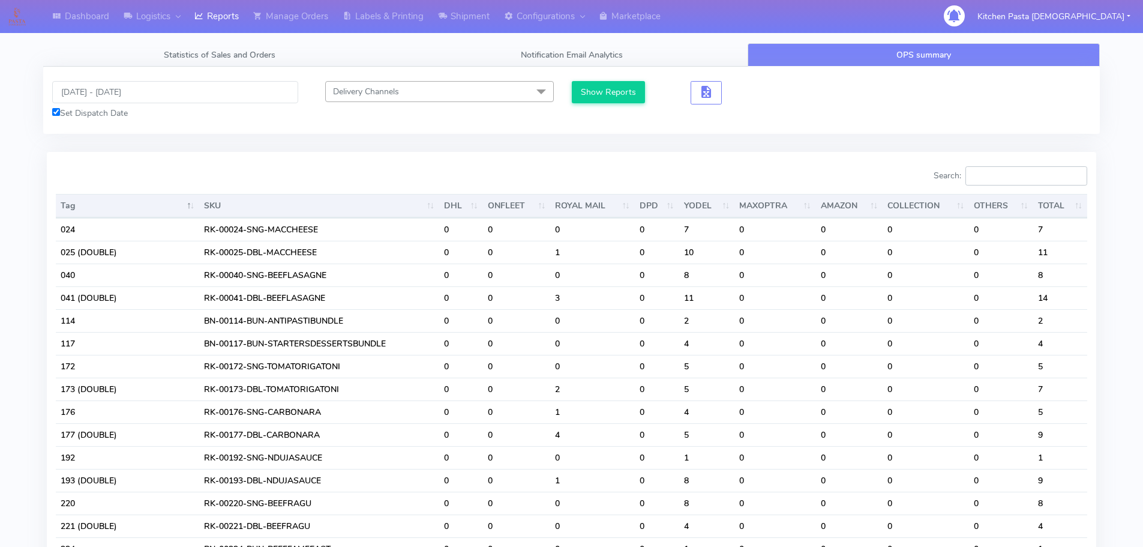
click at [1011, 173] on input "Search:" at bounding box center [1026, 175] width 122 height 19
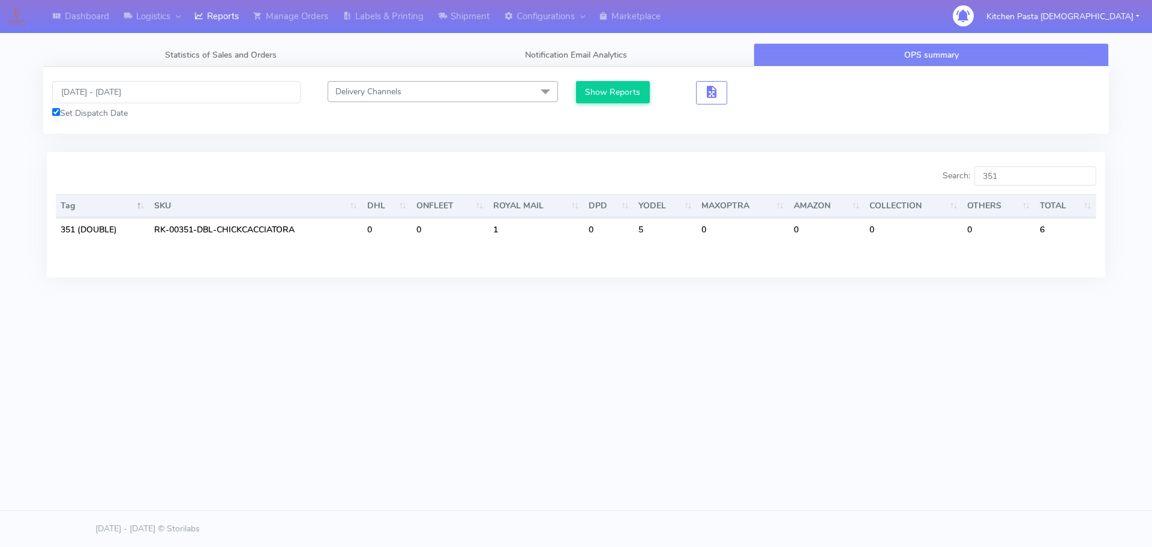
click at [805, 418] on div "Dashboard Logistics London Logistics Reports Manage Orders Labels & Printing Sh…" at bounding box center [576, 218] width 1152 height 437
click at [1010, 178] on input "351" at bounding box center [1035, 175] width 122 height 19
click at [763, 419] on div "Dashboard Logistics London Logistics Reports Manage Orders Labels & Printing Sh…" at bounding box center [576, 218] width 1152 height 437
drag, startPoint x: 1030, startPoint y: 179, endPoint x: 939, endPoint y: 176, distance: 91.3
click at [939, 176] on div "Search: 353" at bounding box center [840, 178] width 511 height 24
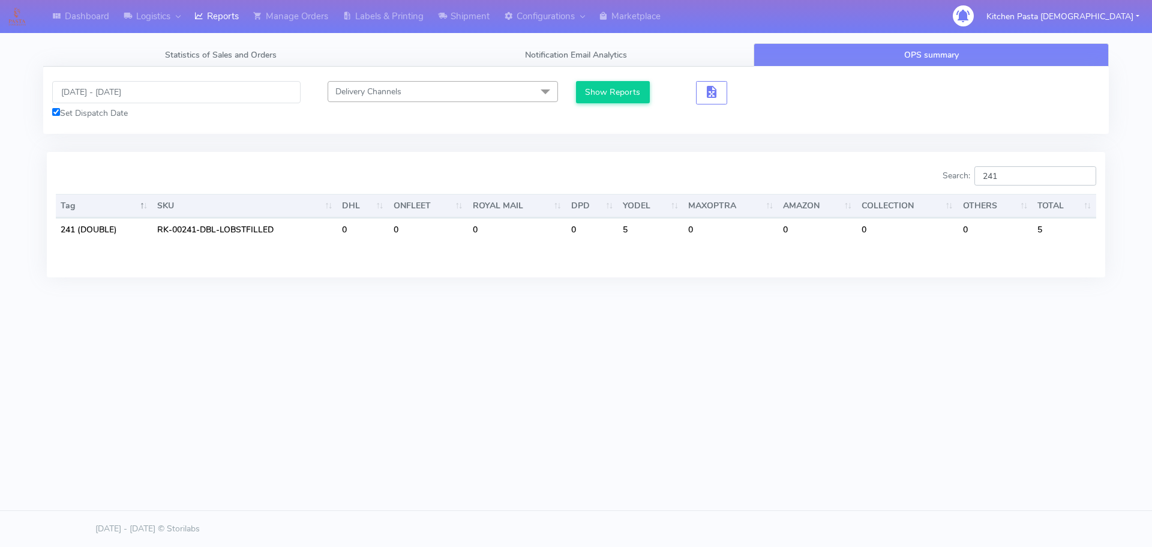
click at [1041, 177] on input "241" at bounding box center [1035, 175] width 122 height 19
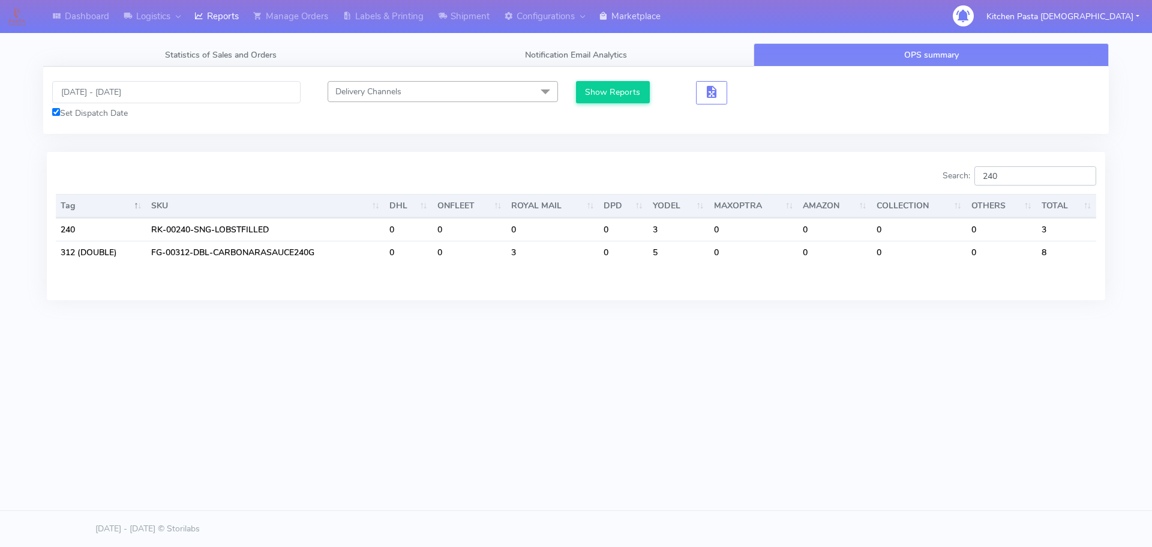
type input "240"
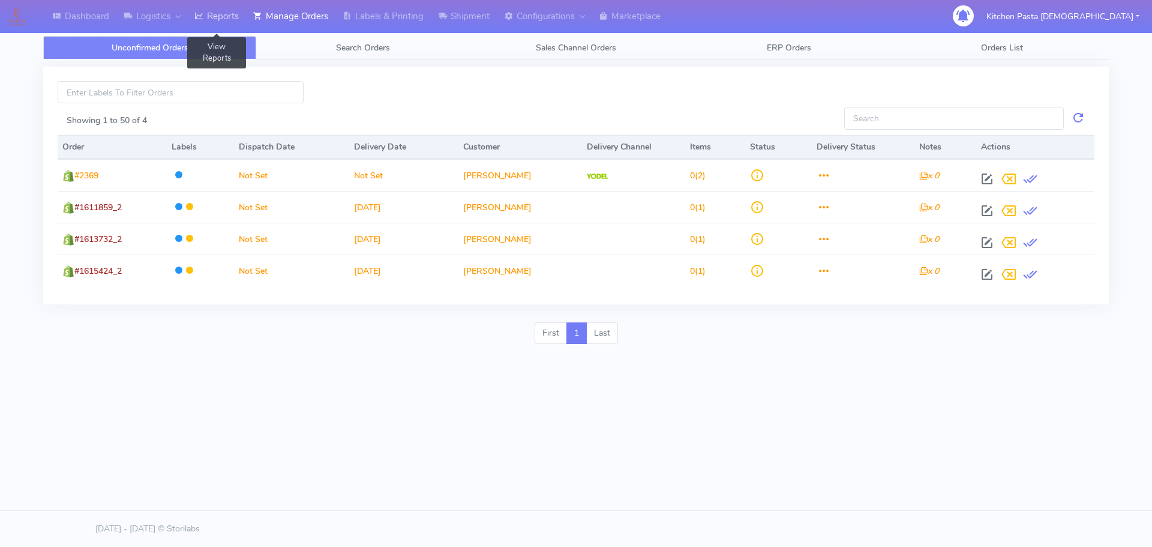
click at [215, 22] on link "Reports" at bounding box center [216, 16] width 59 height 33
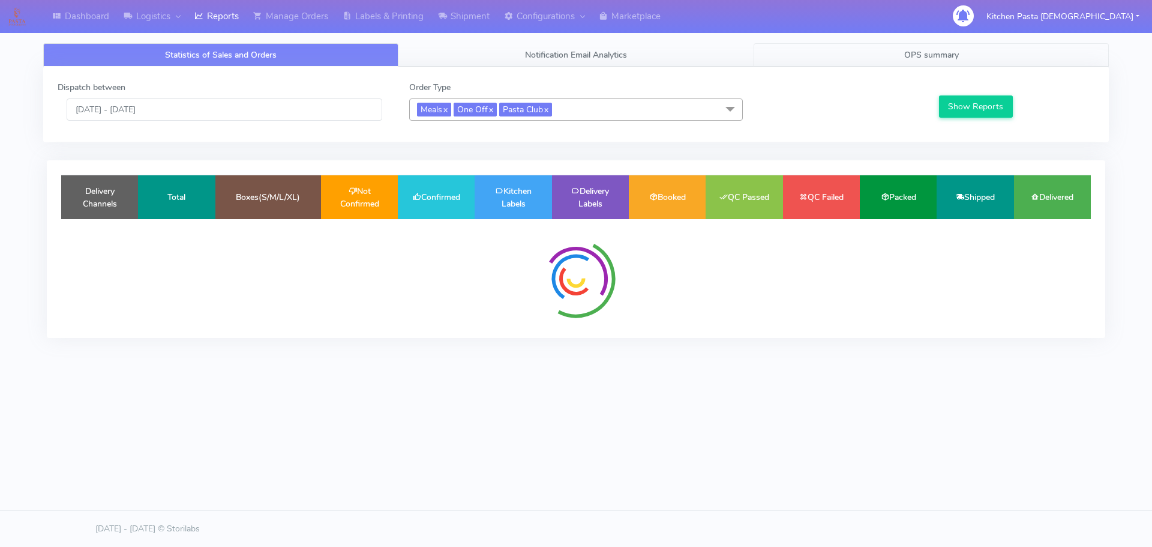
drag, startPoint x: 893, startPoint y: 43, endPoint x: 902, endPoint y: 57, distance: 17.0
click at [895, 46] on div "Statistics of Sales and Orders Notification Email Analytics OPS summary Dispatc…" at bounding box center [576, 196] width 1084 height 320
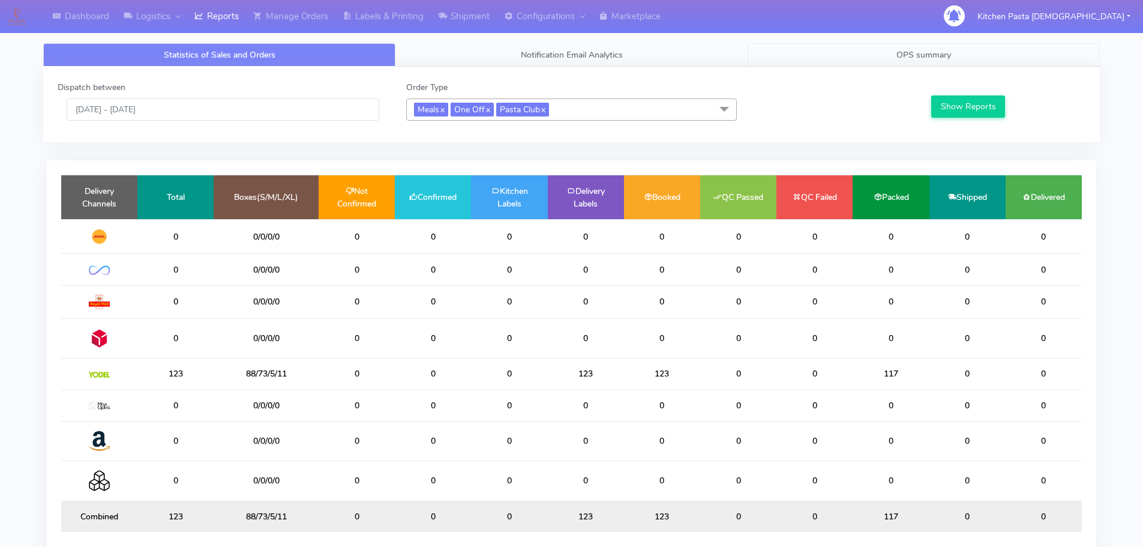
click at [904, 57] on span "OPS summary" at bounding box center [923, 54] width 55 height 11
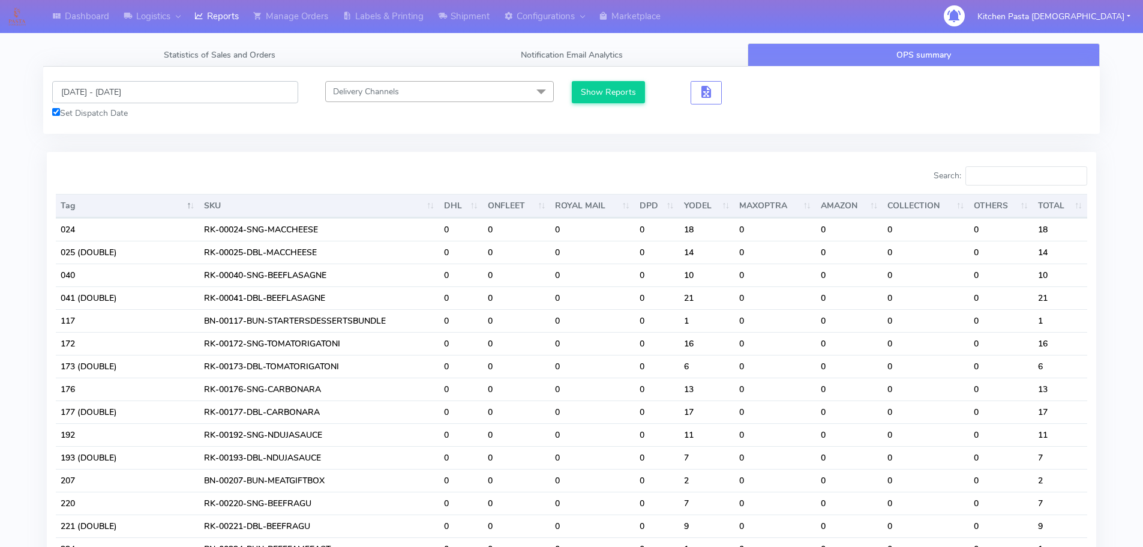
drag, startPoint x: 95, startPoint y: 88, endPoint x: 122, endPoint y: 101, distance: 30.3
click at [100, 88] on input "[DATE] - [DATE]" at bounding box center [175, 92] width 246 height 22
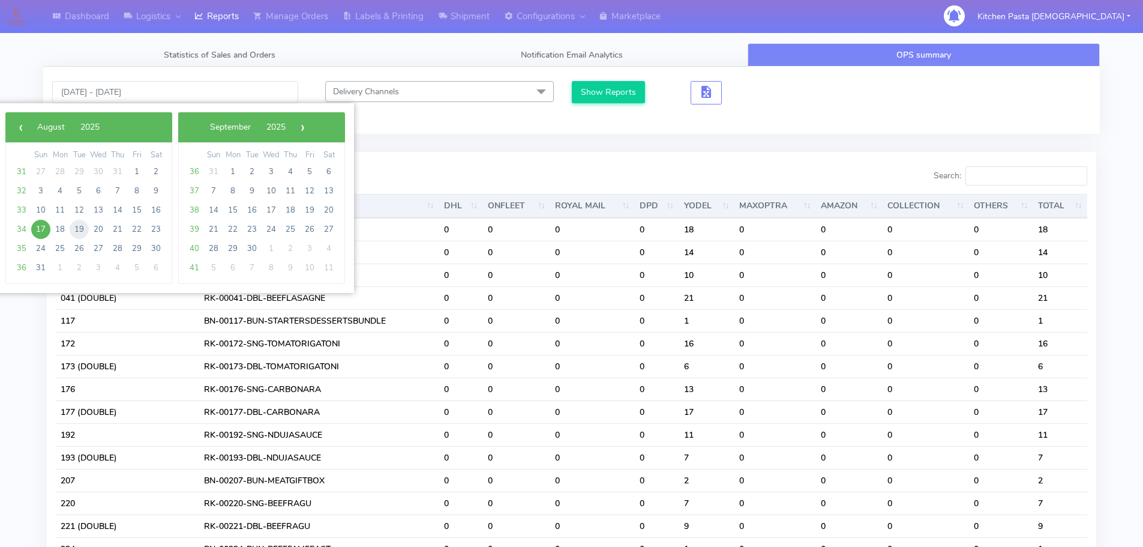
click at [82, 221] on span "19" at bounding box center [79, 229] width 19 height 19
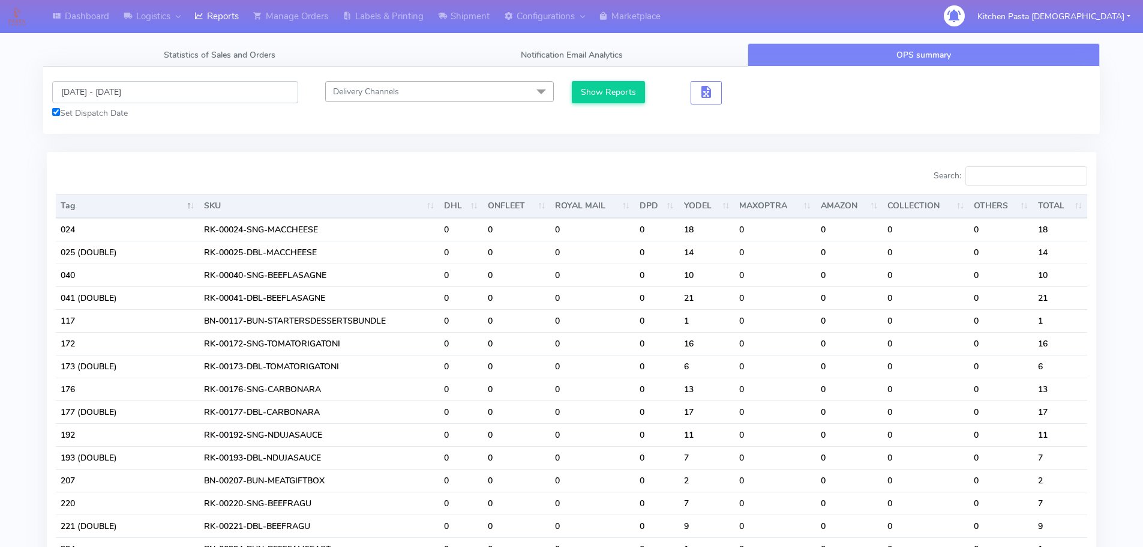
click at [136, 92] on input "[DATE] - [DATE]" at bounding box center [175, 92] width 246 height 22
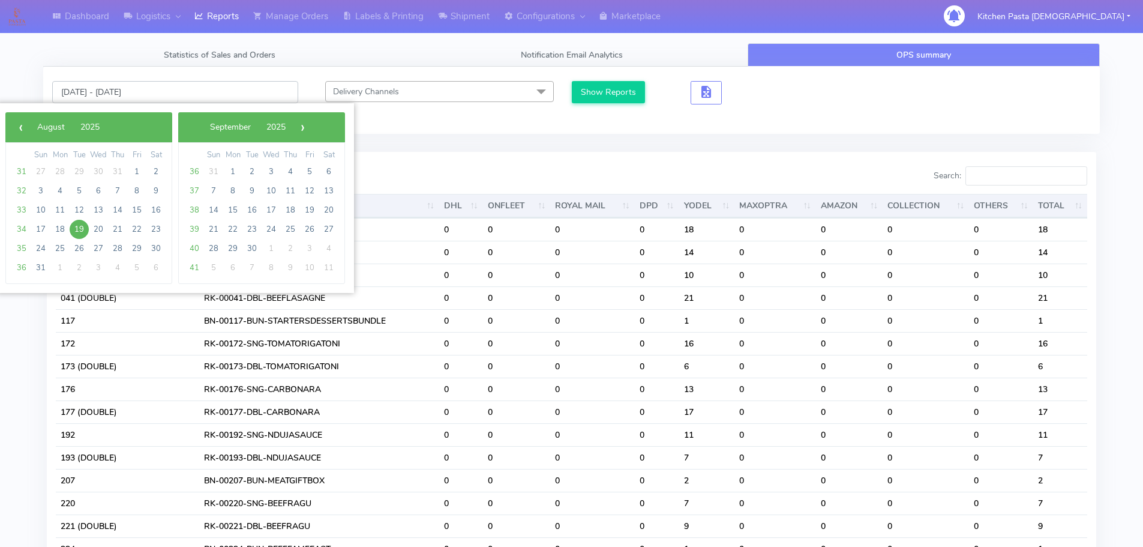
click at [136, 92] on input "[DATE] - [DATE]" at bounding box center [175, 92] width 246 height 22
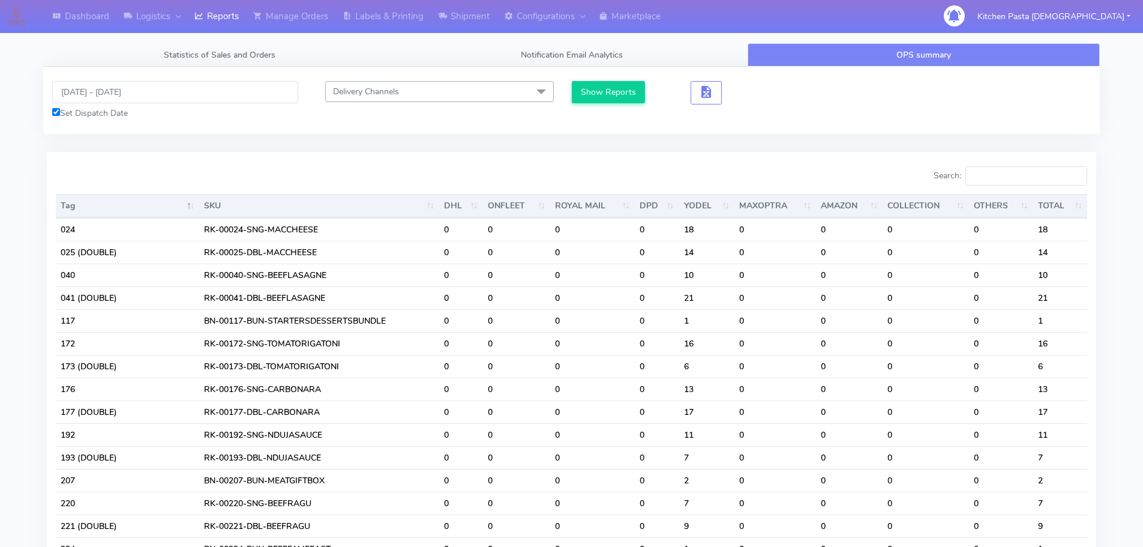
drag, startPoint x: 150, startPoint y: 77, endPoint x: 154, endPoint y: 86, distance: 9.9
click at [151, 77] on div "[DATE] - [DATE] Set Dispatch Date Delivery Channels Select All DHL OnFleet Roya…" at bounding box center [571, 100] width 1057 height 67
click at [154, 87] on input "[DATE] - [DATE]" at bounding box center [175, 92] width 246 height 22
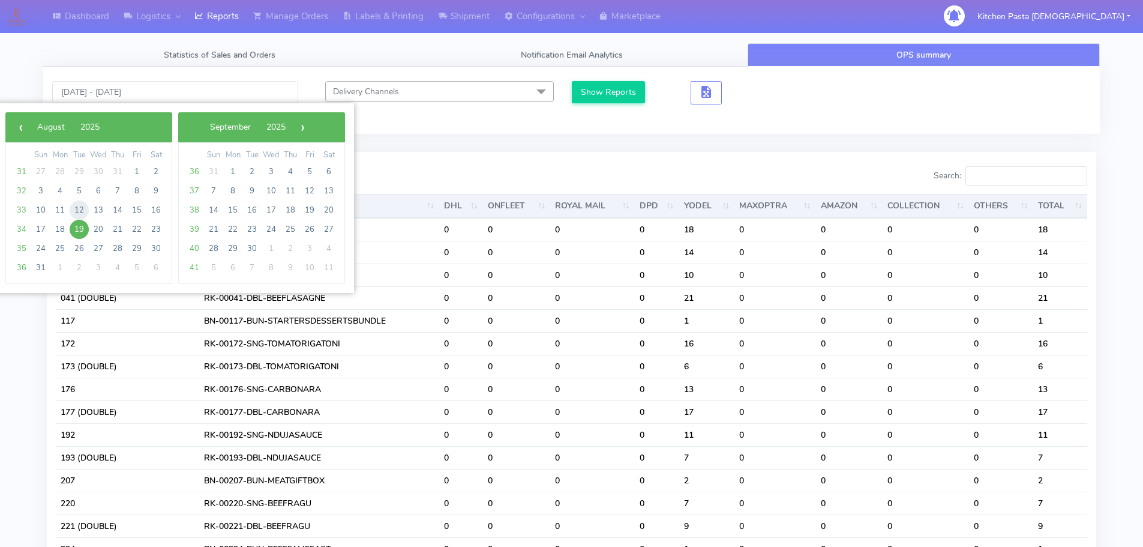
click at [81, 203] on span "12" at bounding box center [79, 209] width 19 height 19
type input "[DATE] - [DATE]"
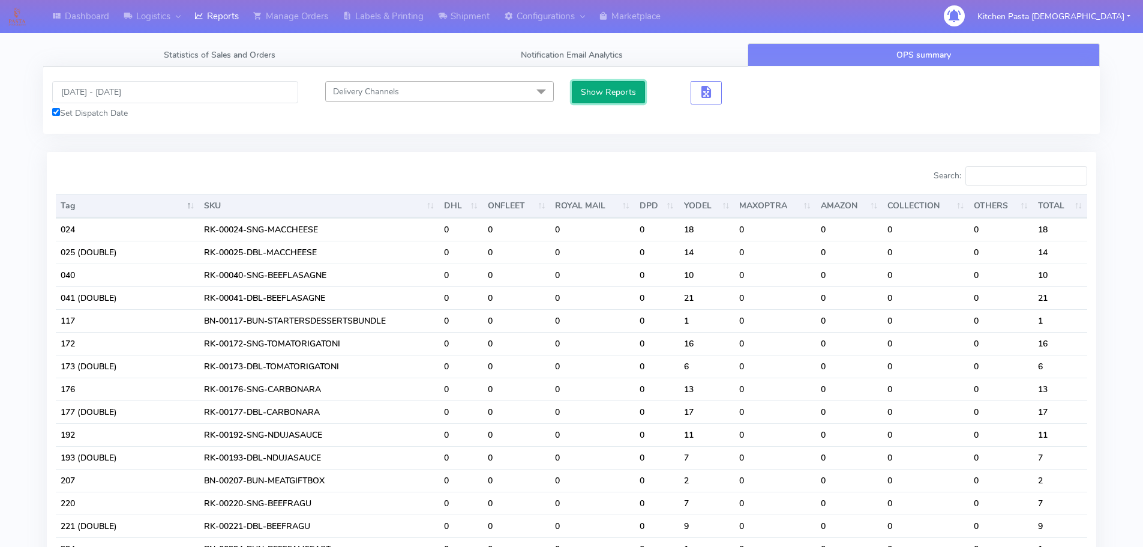
click at [611, 98] on button "Show Reports" at bounding box center [609, 92] width 74 height 22
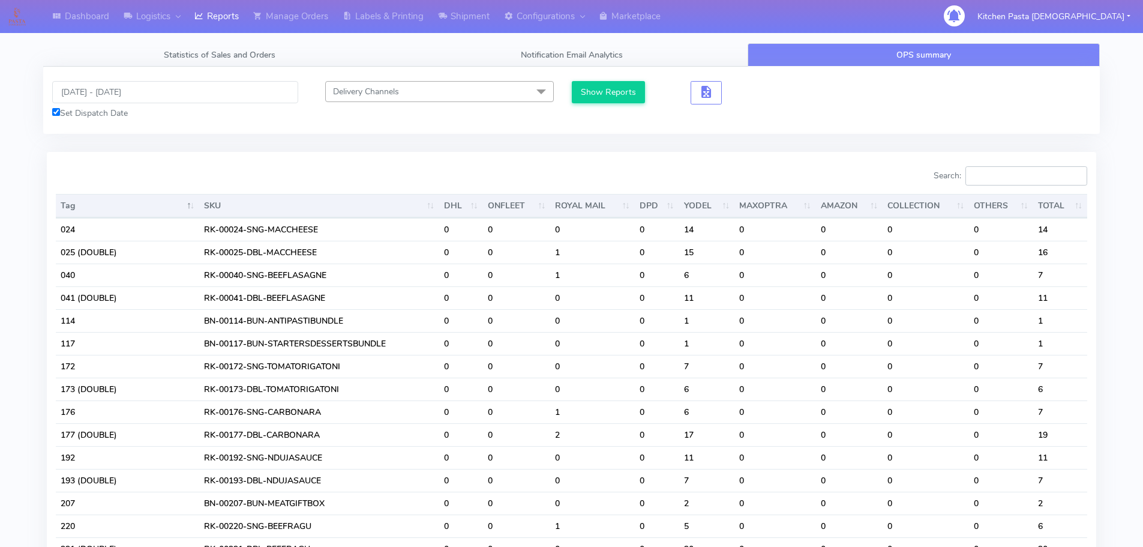
click at [1013, 182] on input "Search:" at bounding box center [1026, 175] width 122 height 19
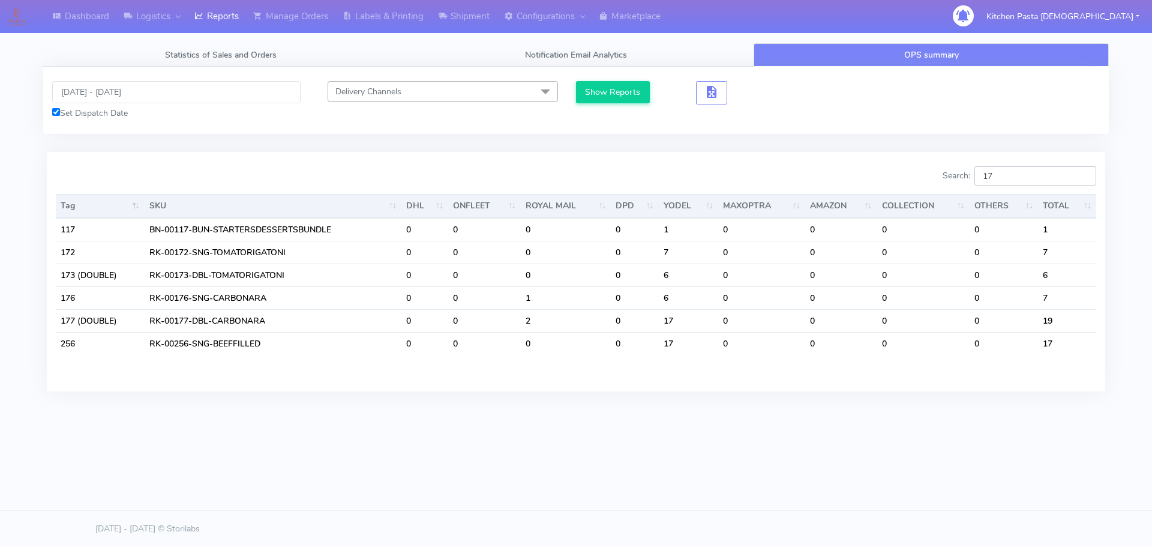
type input "1"
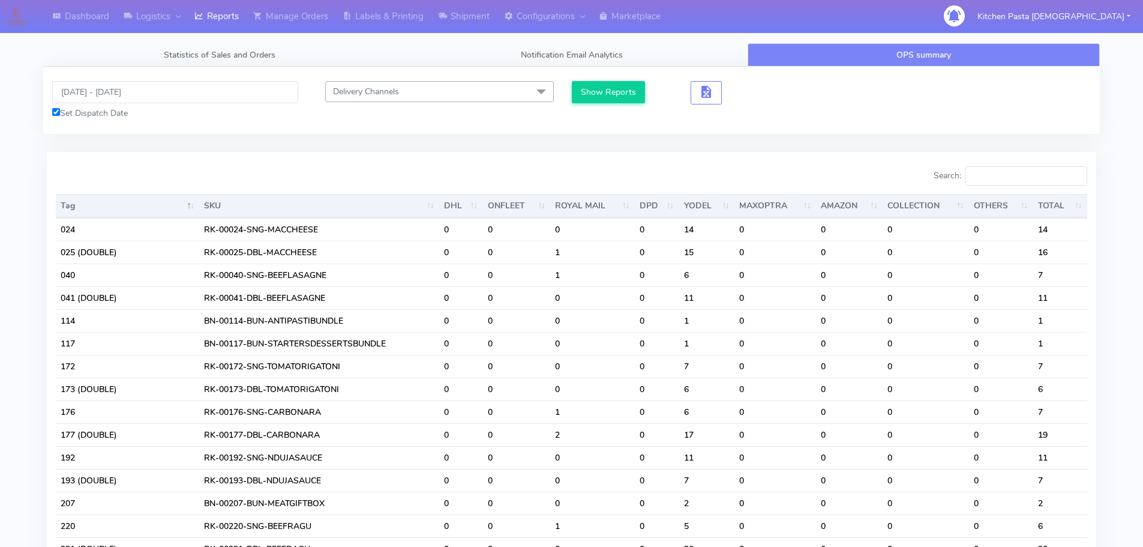
drag, startPoint x: 810, startPoint y: 103, endPoint x: 828, endPoint y: 114, distance: 21.3
click at [810, 103] on div "Show Reports" at bounding box center [704, 92] width 264 height 23
click at [1008, 171] on input "Search:" at bounding box center [1026, 175] width 122 height 19
